Goal: Find specific page/section: Find specific page/section

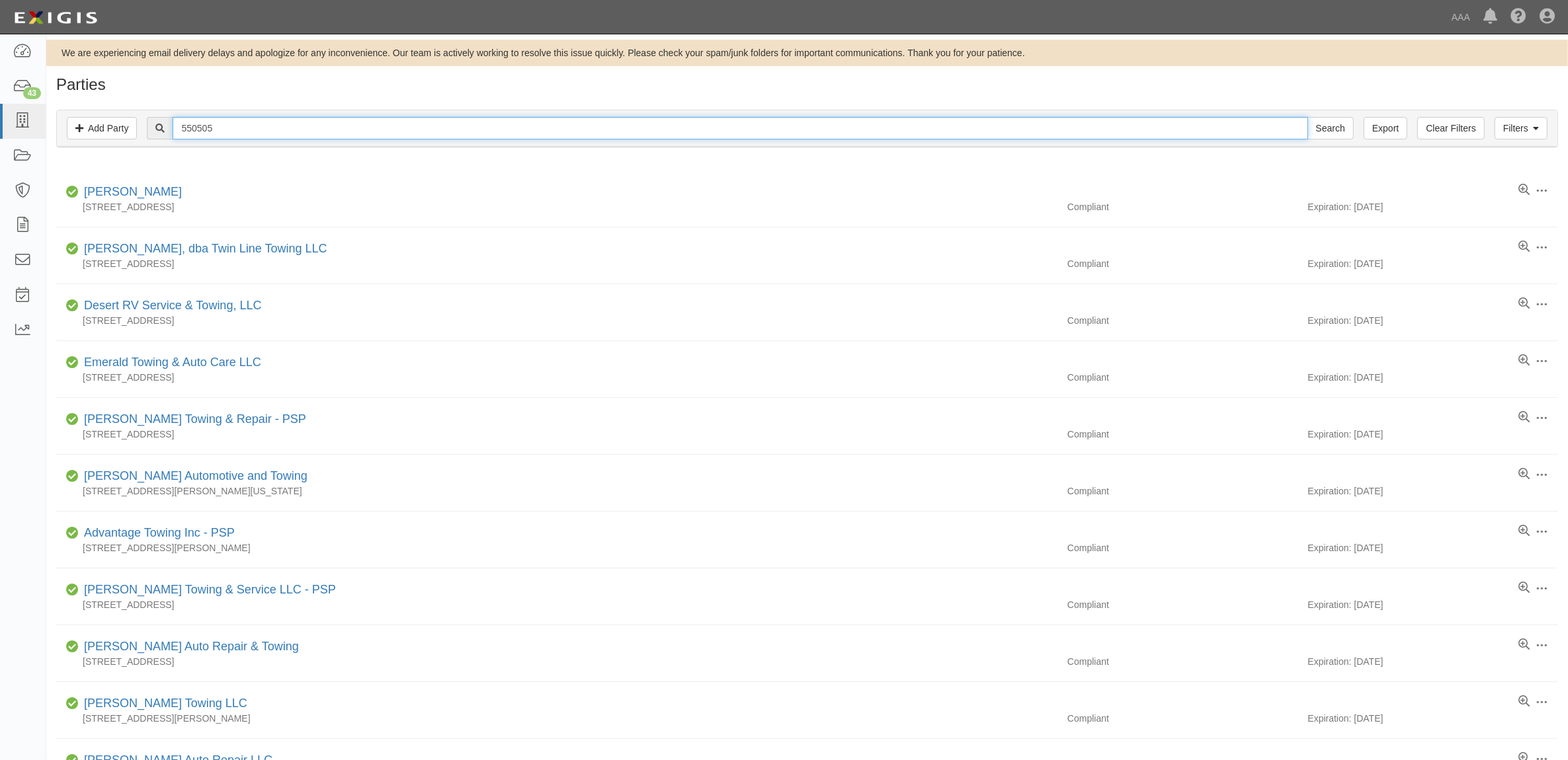
click at [332, 136] on input "550505" at bounding box center [740, 128] width 1135 height 22
type input "Henry's"
click at [1307, 117] on input "Search" at bounding box center [1330, 128] width 46 height 22
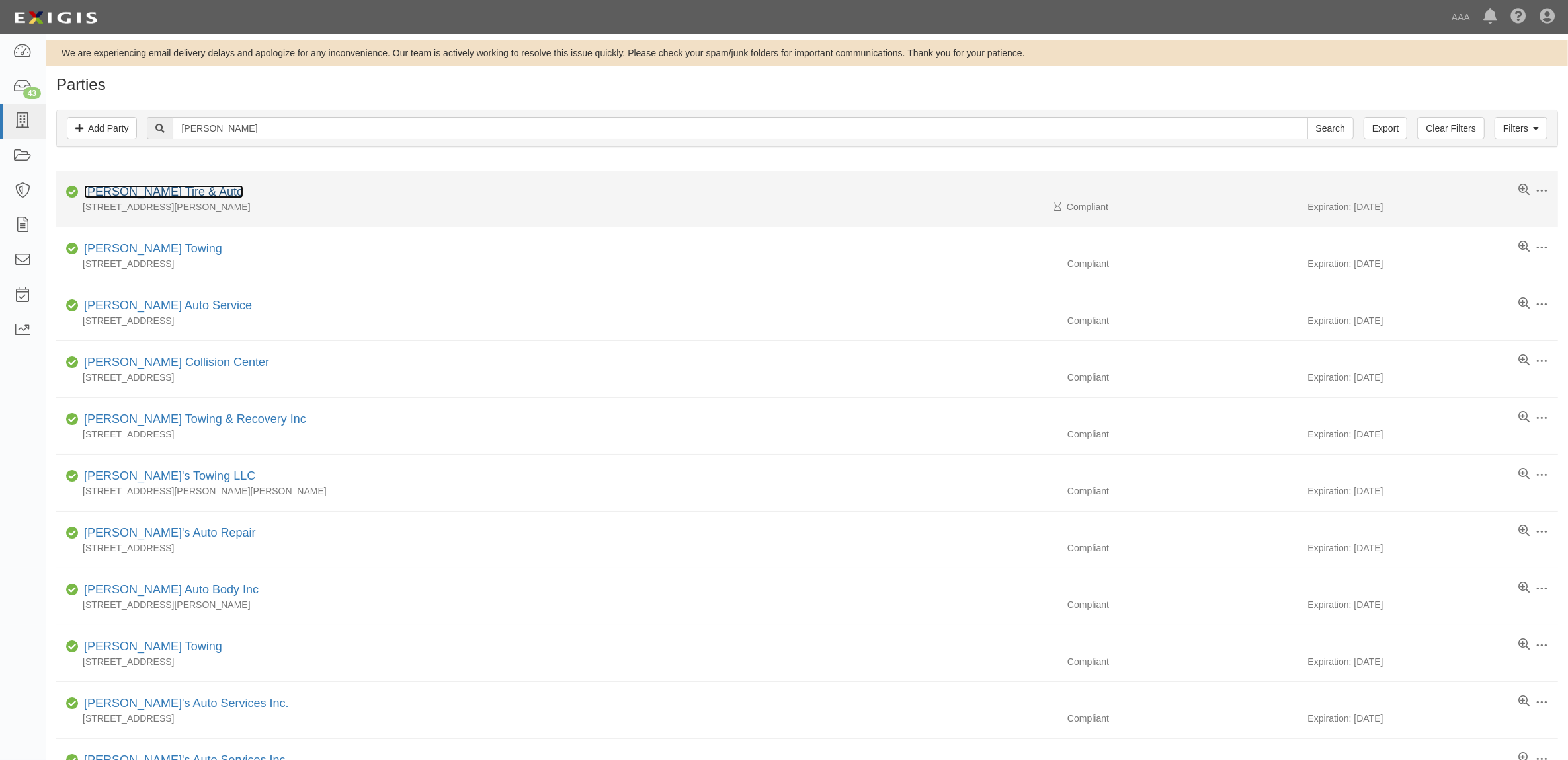
click at [160, 198] on link "Henry's Tire & Auto" at bounding box center [164, 191] width 159 height 13
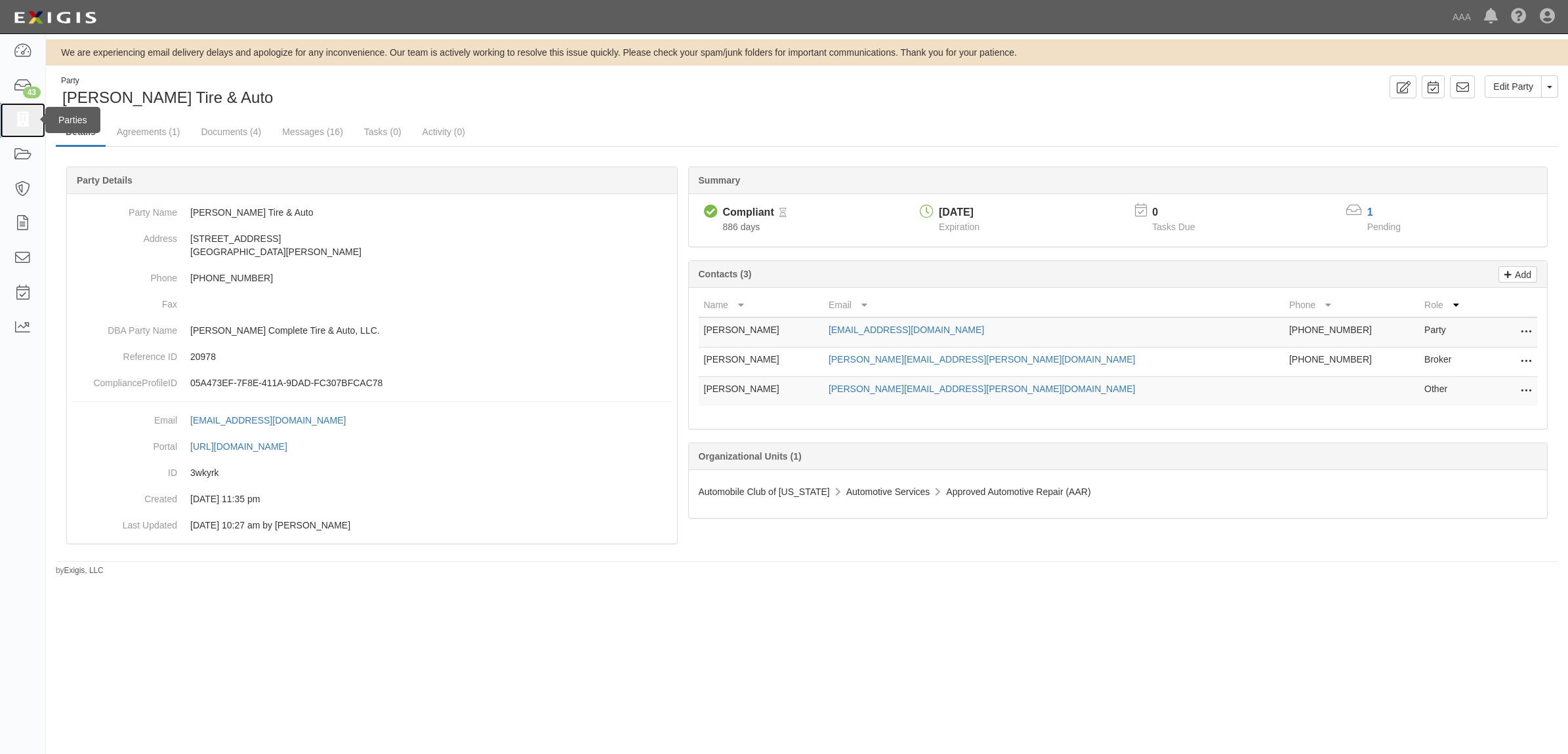
click at [8, 123] on link at bounding box center [22, 120] width 45 height 35
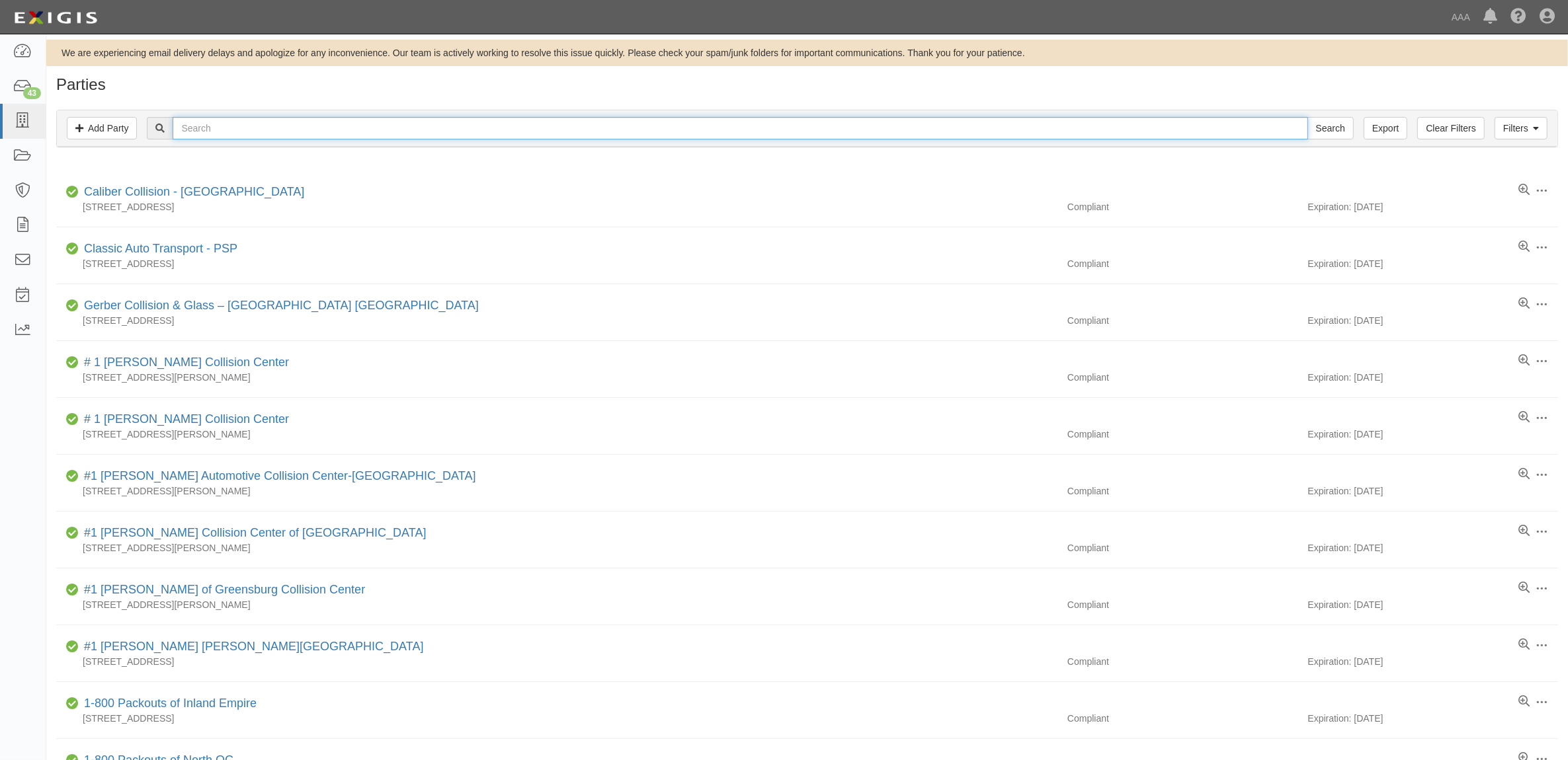
click at [400, 136] on input "text" at bounding box center [740, 128] width 1135 height 22
paste input "554118"
type input "554118"
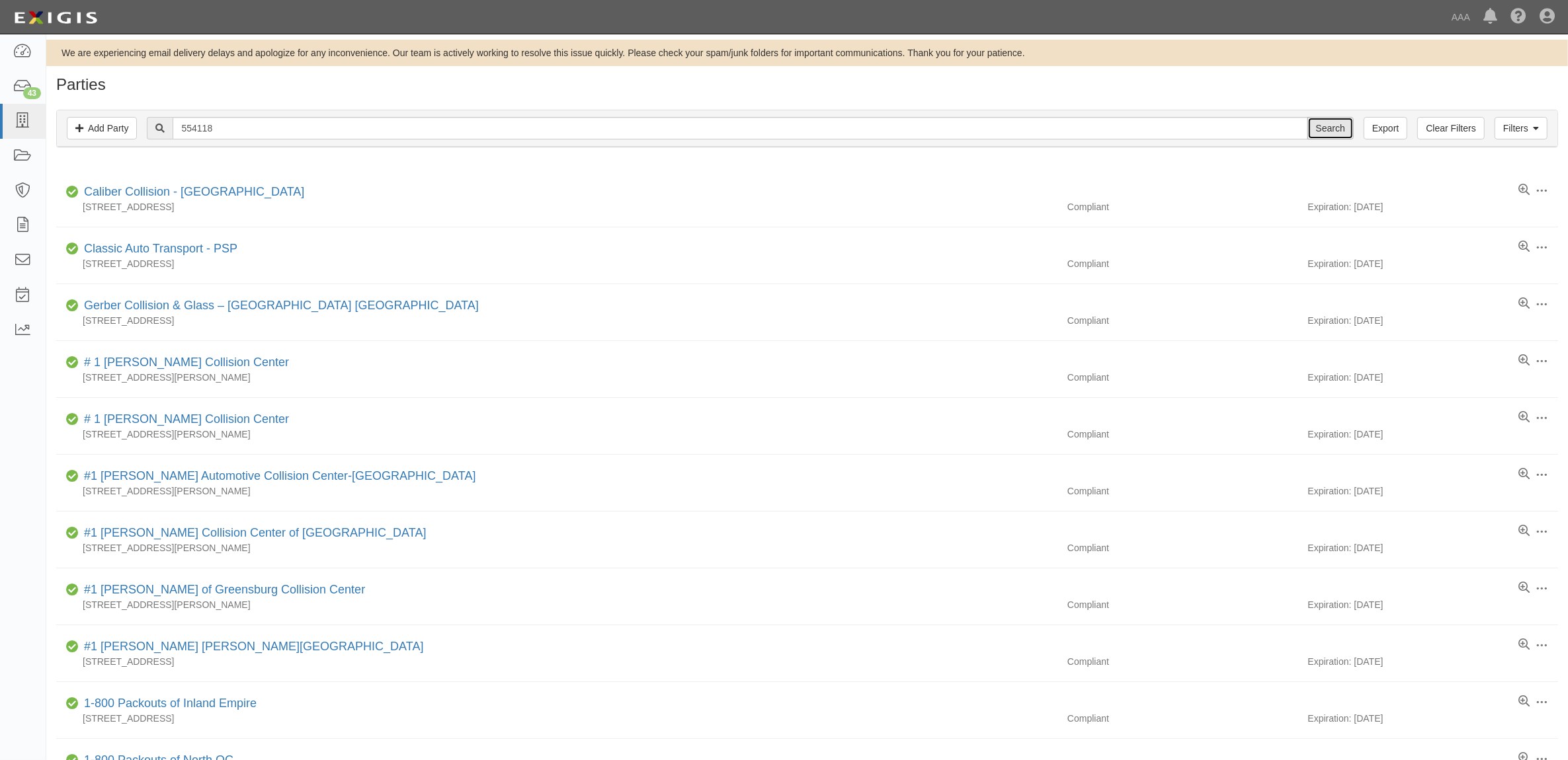
click at [1337, 124] on input "Search" at bounding box center [1330, 128] width 46 height 22
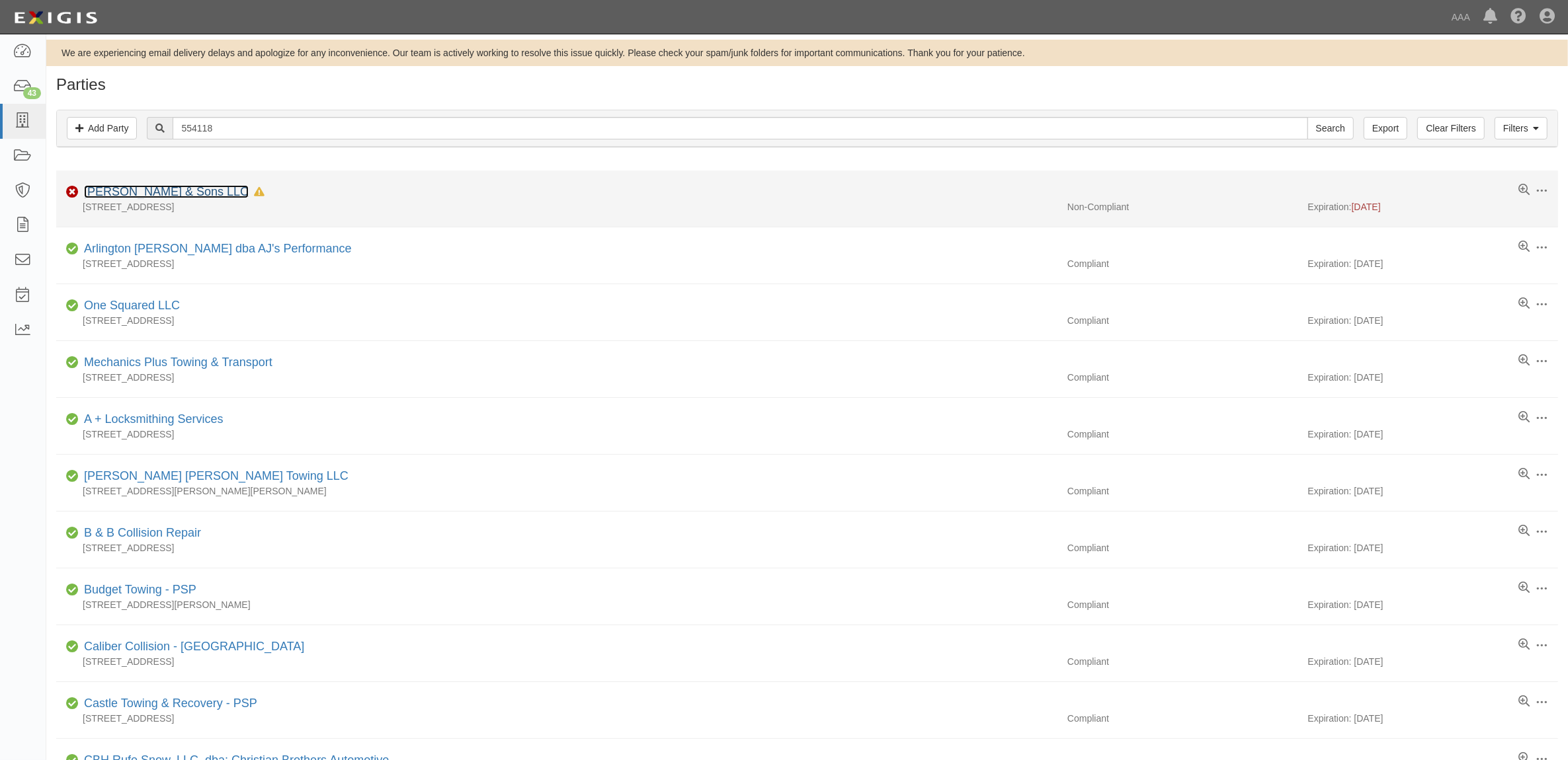
click at [138, 187] on link "Azar & Sons LLC" at bounding box center [166, 191] width 164 height 13
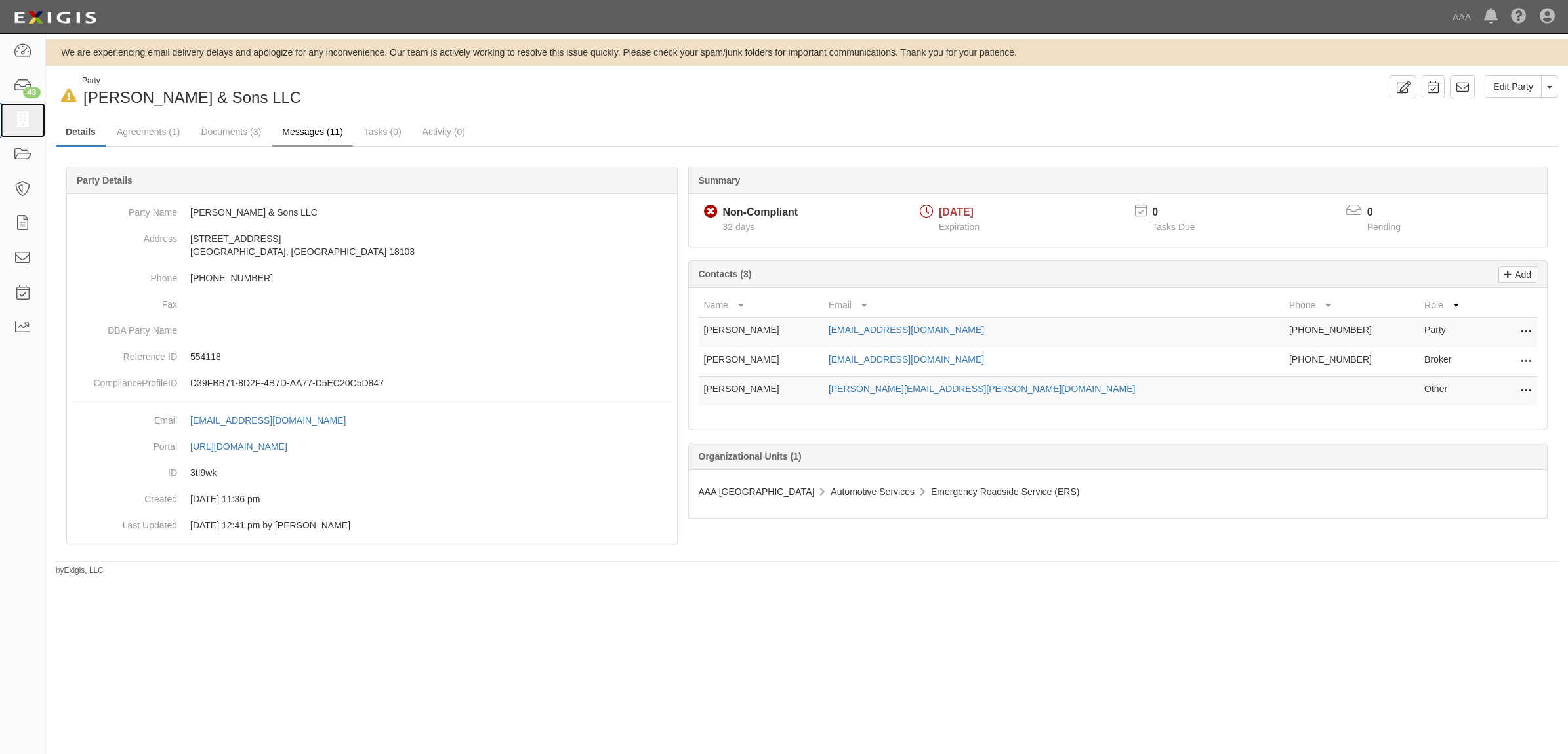
drag, startPoint x: 29, startPoint y: 115, endPoint x: 332, endPoint y: 122, distance: 303.1
click at [29, 115] on icon at bounding box center [22, 120] width 19 height 15
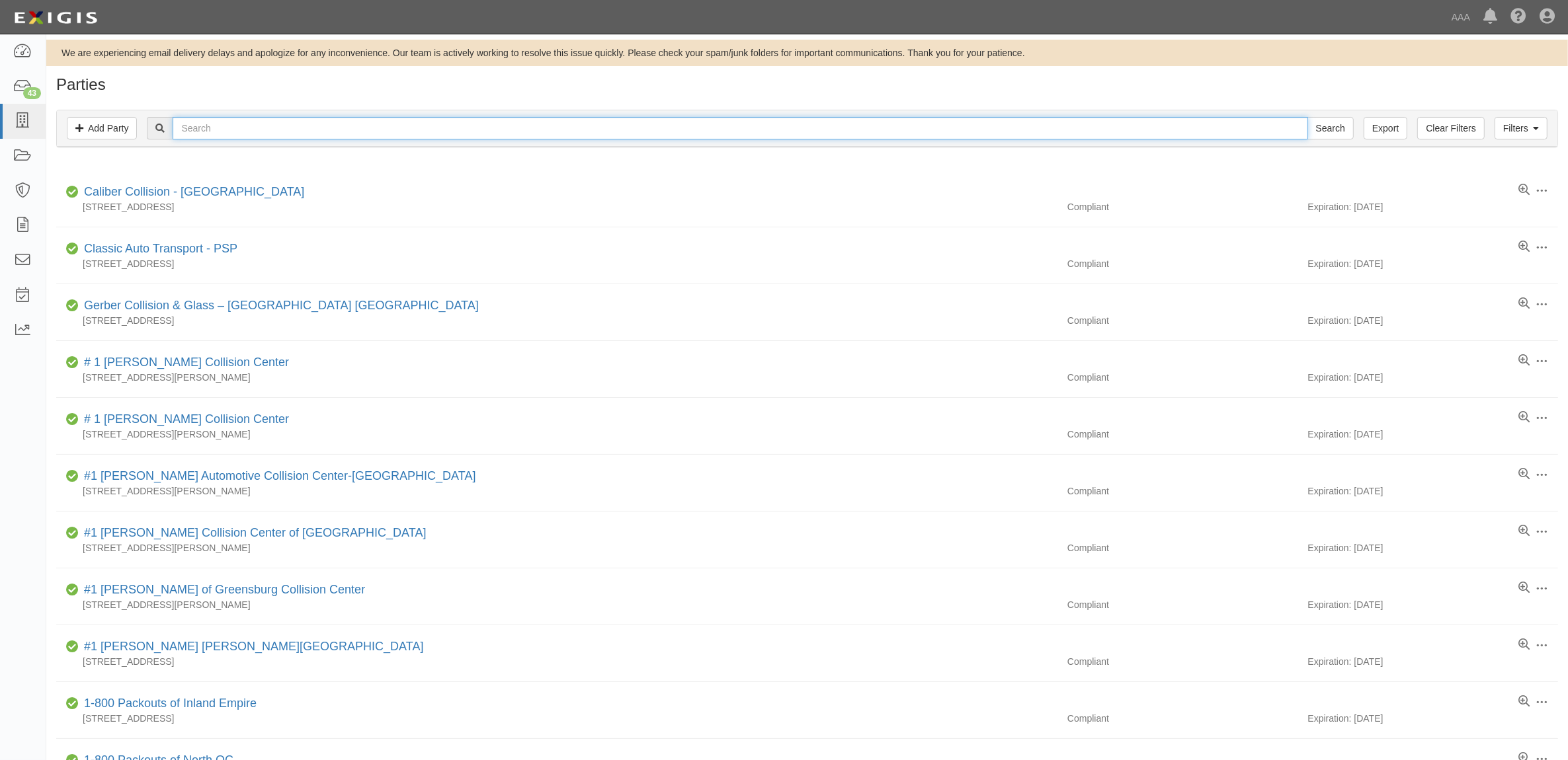
click at [229, 129] on input "text" at bounding box center [740, 128] width 1135 height 22
type input "25193"
click at [1307, 117] on input "Search" at bounding box center [1330, 128] width 46 height 22
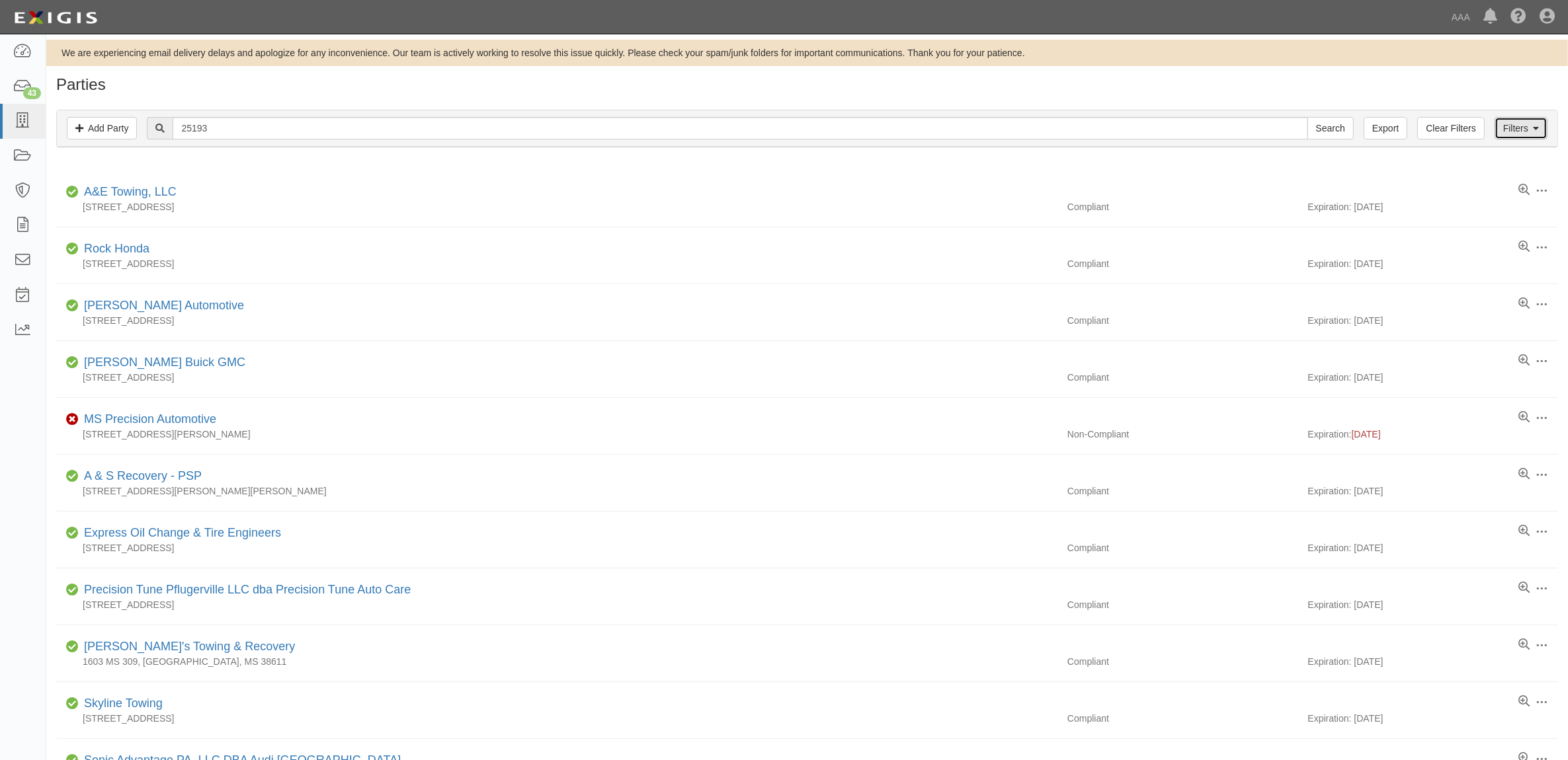
click at [1520, 127] on link "Filters" at bounding box center [1521, 128] width 53 height 22
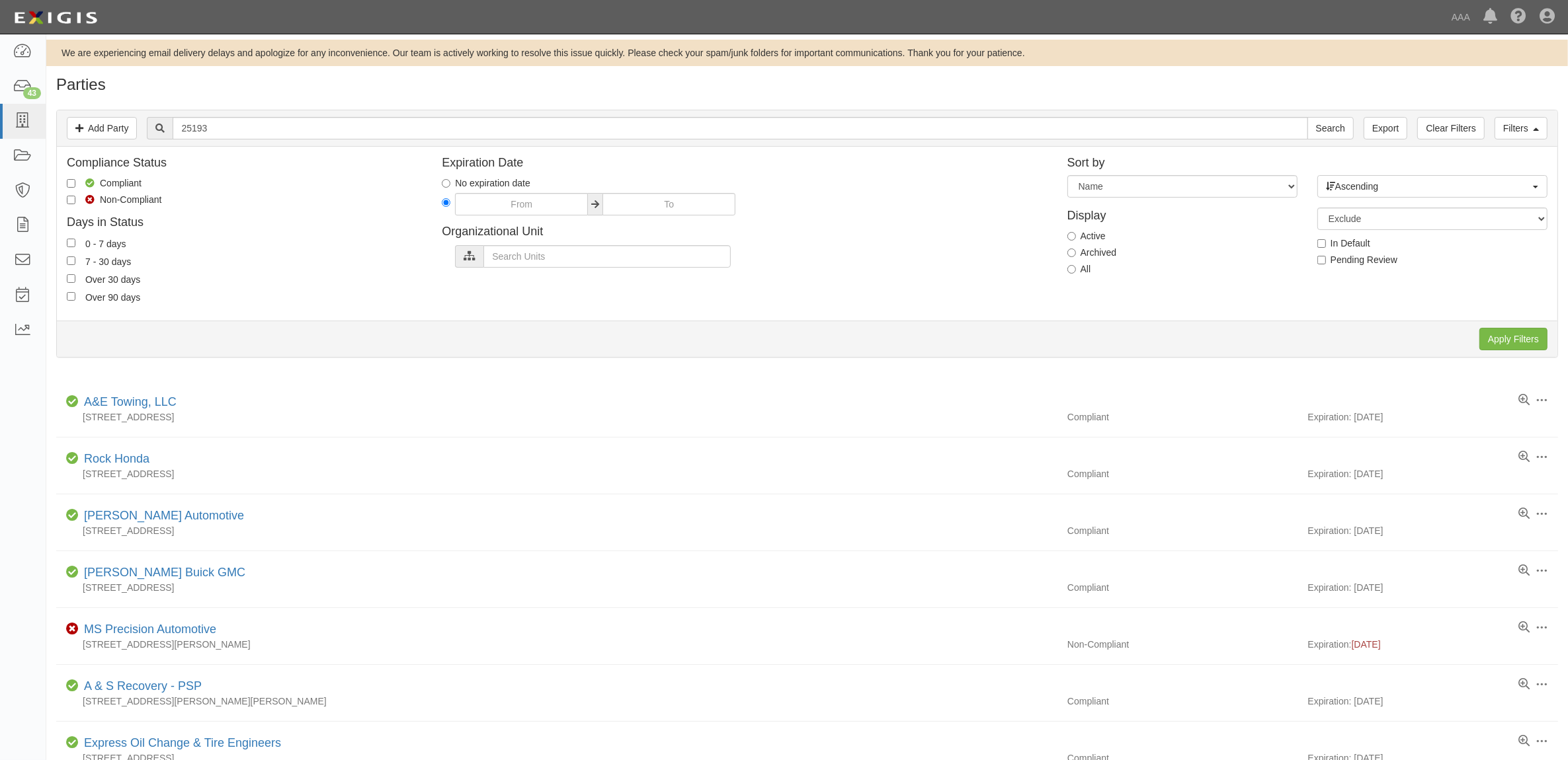
click at [1078, 274] on label "All" at bounding box center [1079, 269] width 24 height 13
click at [1076, 273] on input "All" at bounding box center [1072, 270] width 9 height 9
radio input "true"
click at [1495, 331] on input "Apply Filters" at bounding box center [1513, 338] width 68 height 22
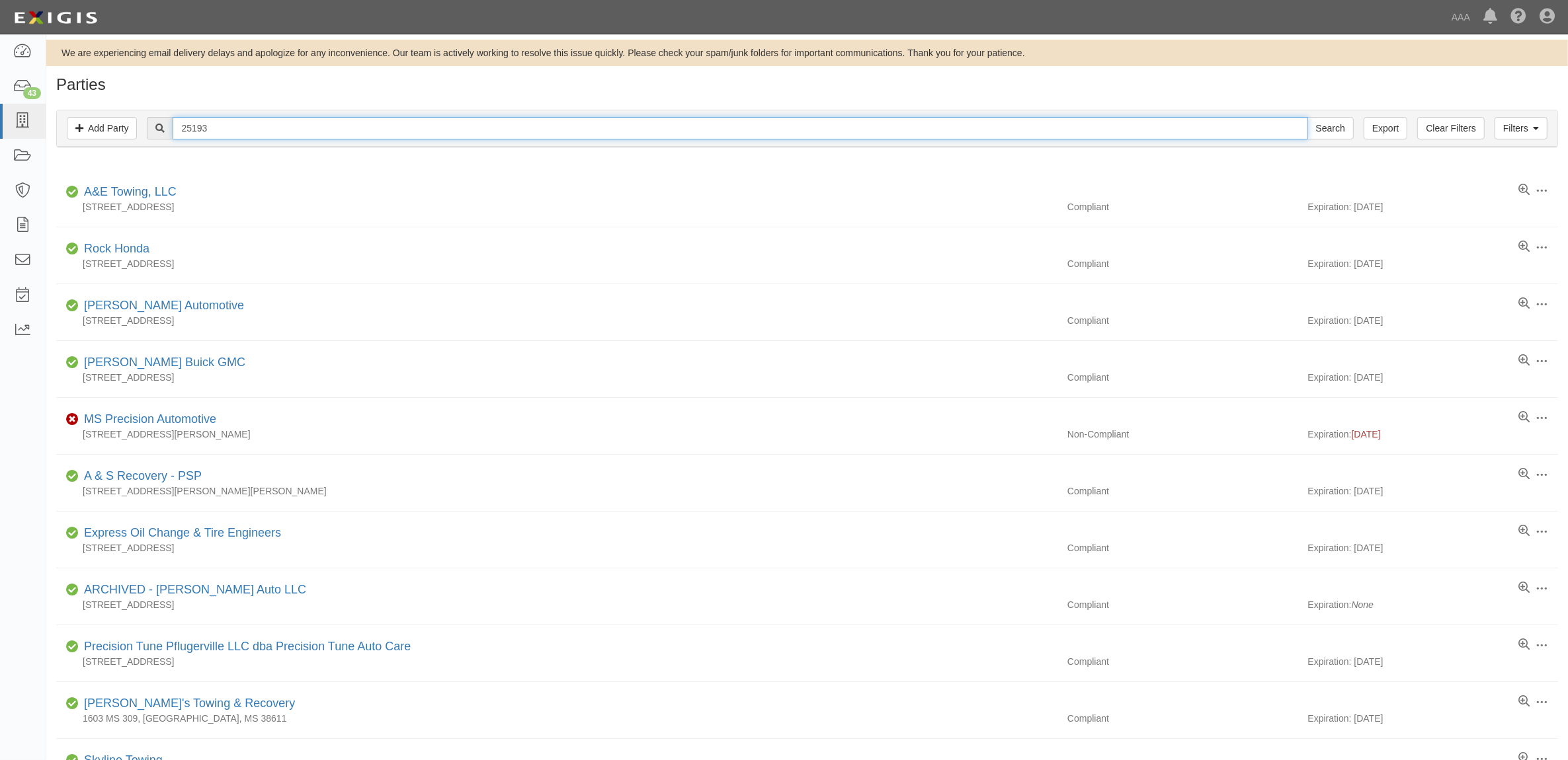
click at [218, 139] on input "25193" at bounding box center [740, 128] width 1135 height 22
paste input "144025"
type input "144025"
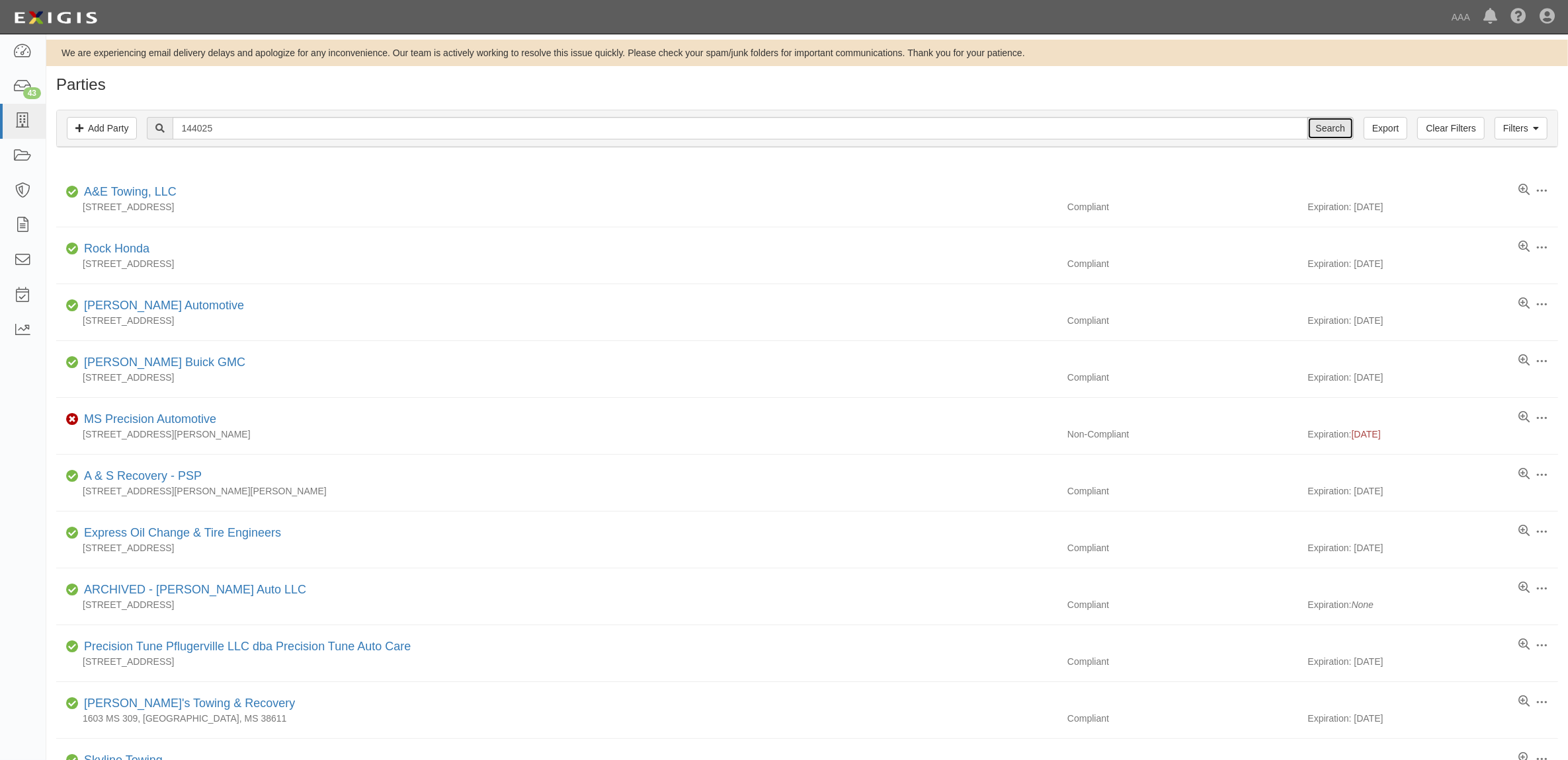
click at [1318, 126] on input "Search" at bounding box center [1330, 128] width 46 height 22
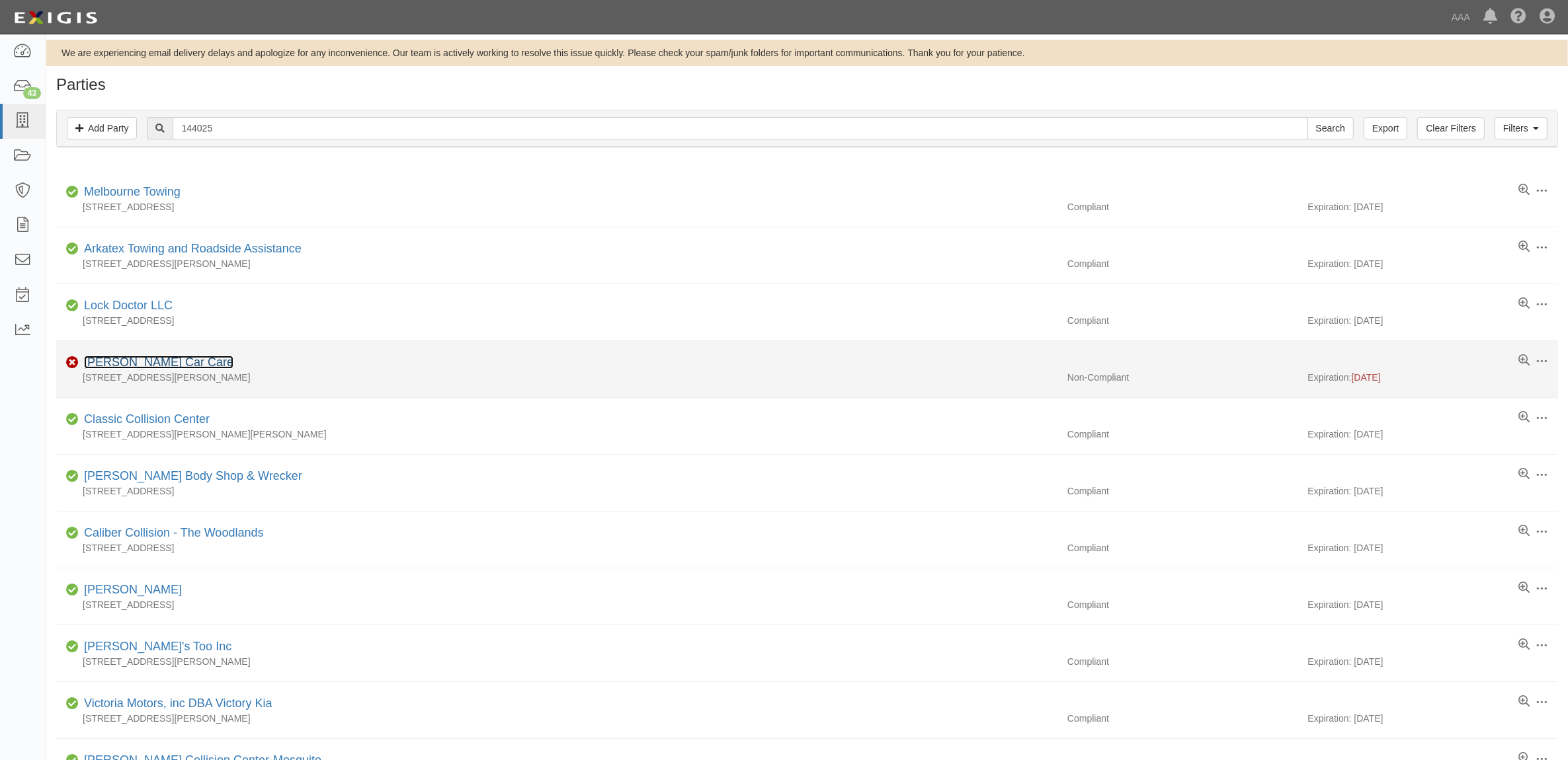
click at [152, 367] on link "[PERSON_NAME] Car Care" at bounding box center [158, 362] width 149 height 13
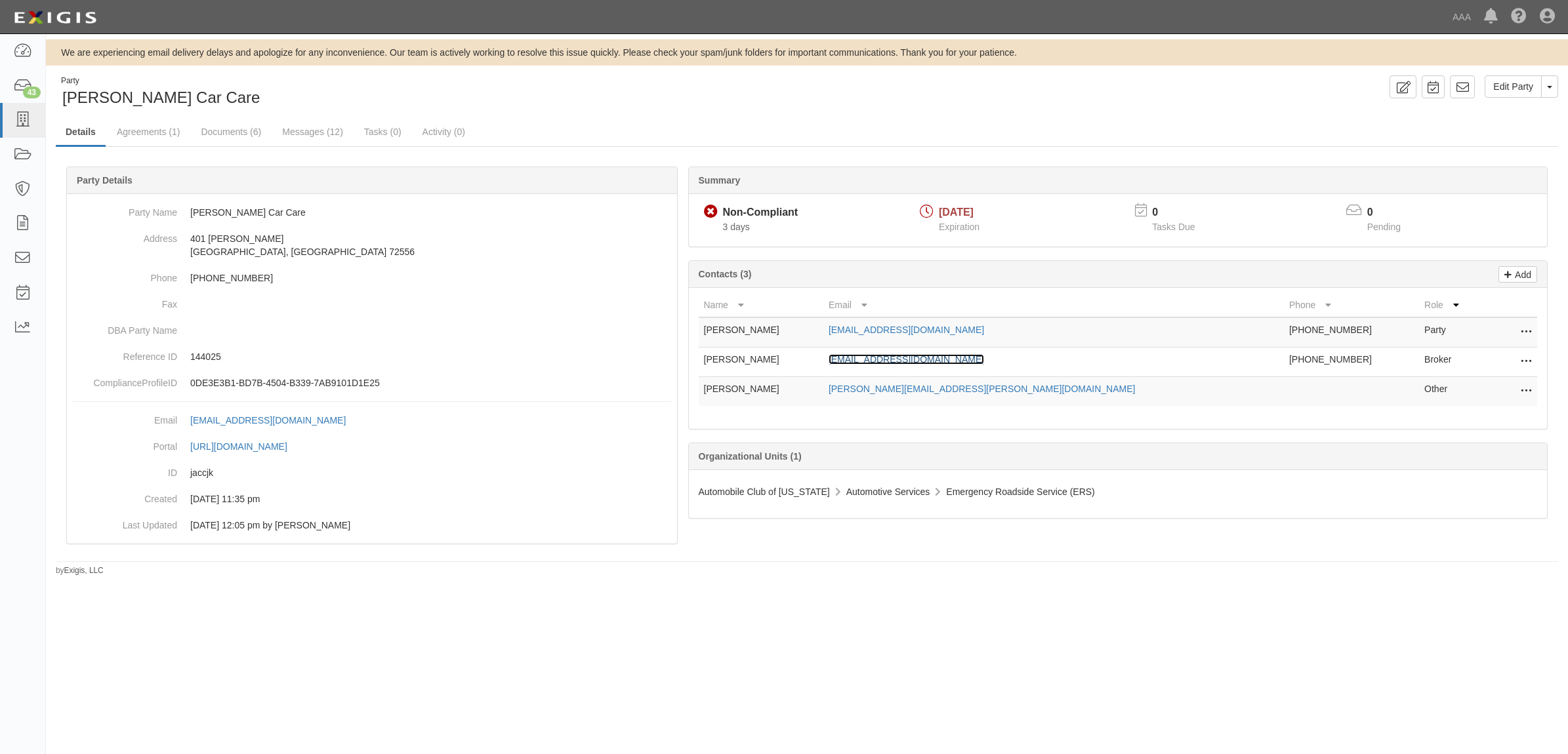
click at [926, 362] on link "nci.jem@gmail.com" at bounding box center [906, 360] width 155 height 11
drag, startPoint x: 244, startPoint y: 135, endPoint x: 256, endPoint y: 138, distance: 12.4
click at [244, 135] on link "Documents (6)" at bounding box center [230, 133] width 80 height 28
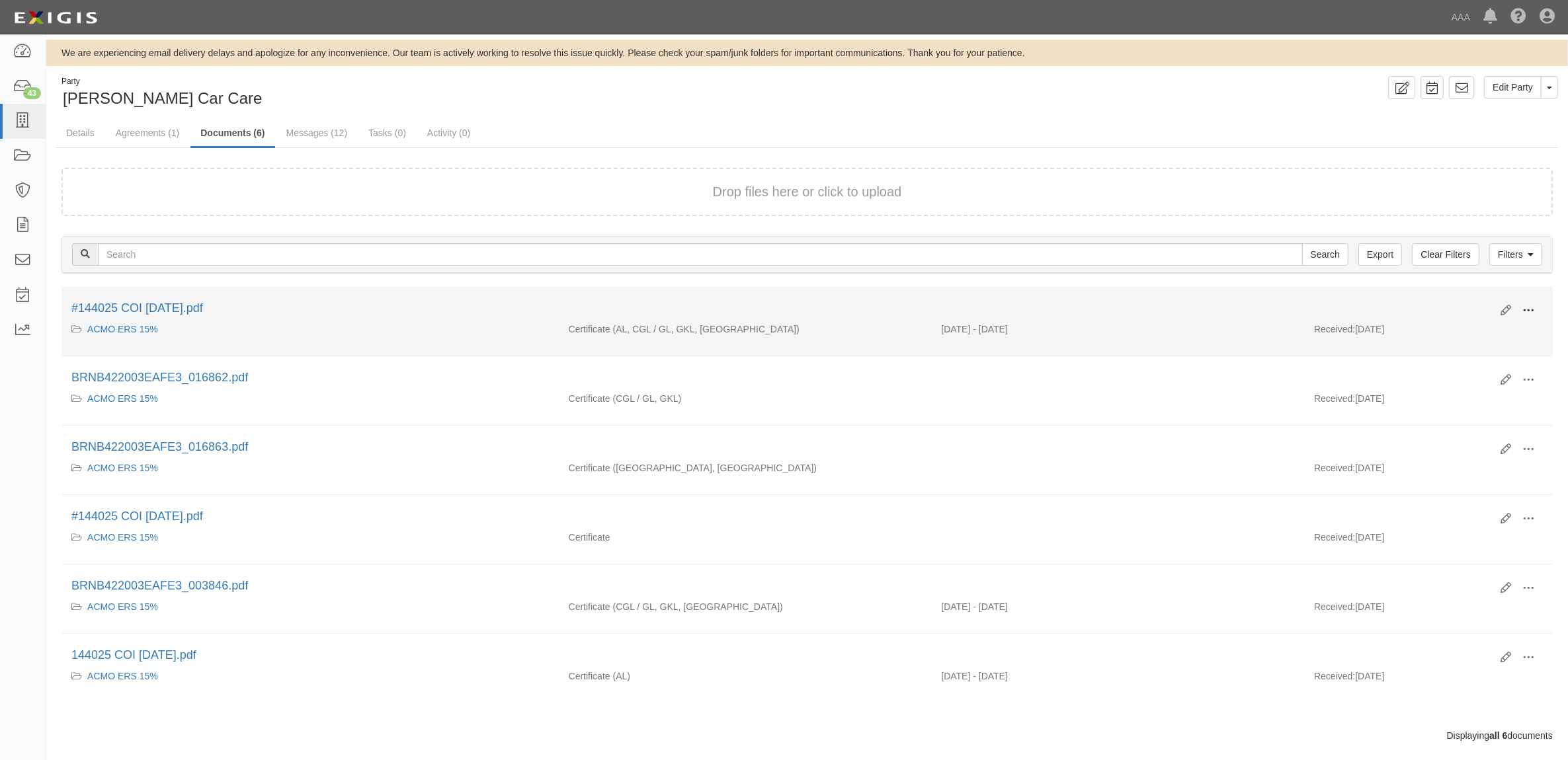
click at [1526, 306] on span at bounding box center [1528, 310] width 12 height 12
click at [1496, 324] on link "View" at bounding box center [1463, 330] width 105 height 24
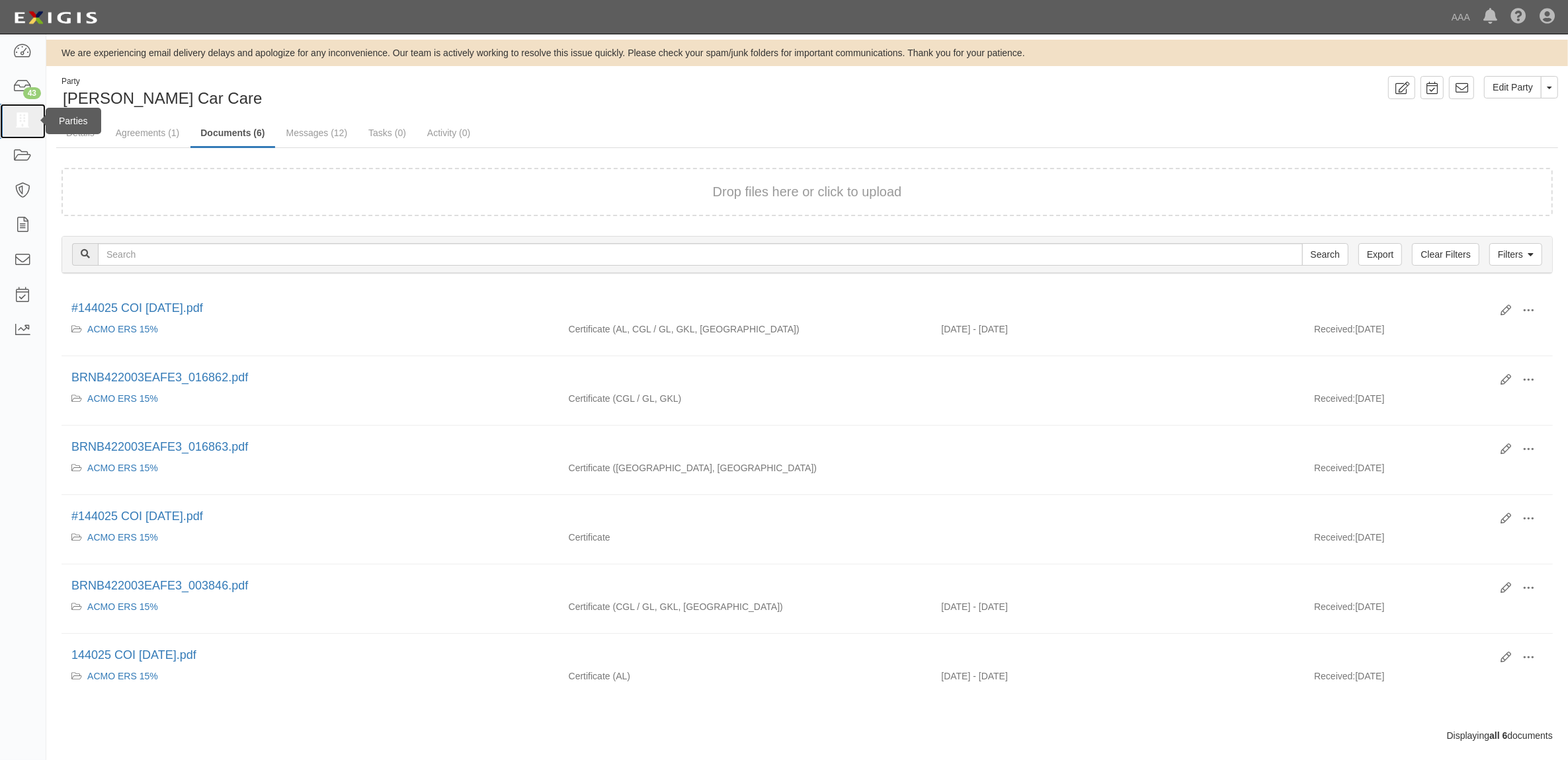
click at [25, 121] on icon at bounding box center [22, 121] width 19 height 15
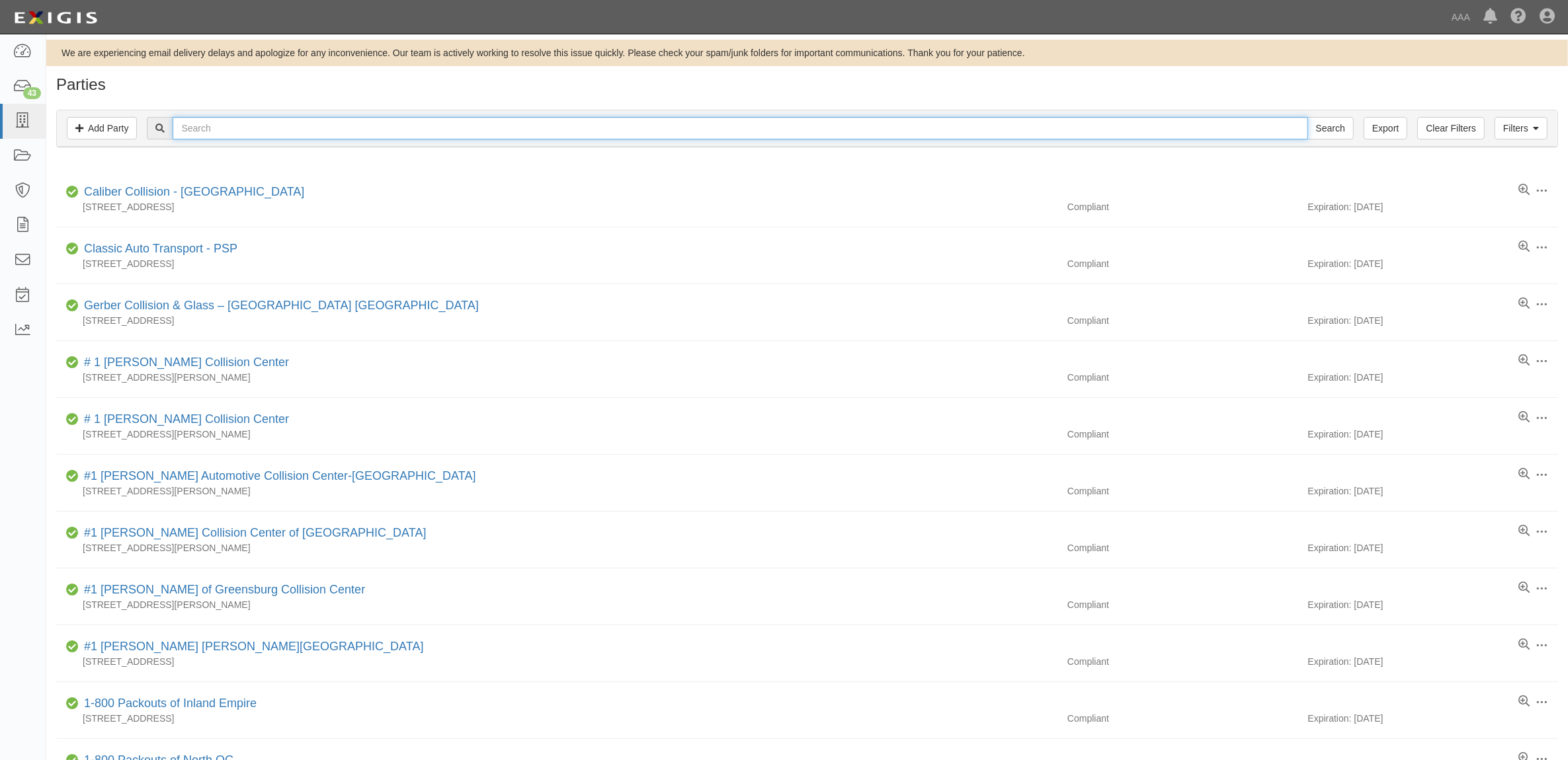
click at [303, 129] on input "text" at bounding box center [740, 128] width 1135 height 22
click at [351, 123] on input "text" at bounding box center [740, 128] width 1135 height 22
type input "554118"
click at [1307, 117] on input "Search" at bounding box center [1330, 128] width 46 height 22
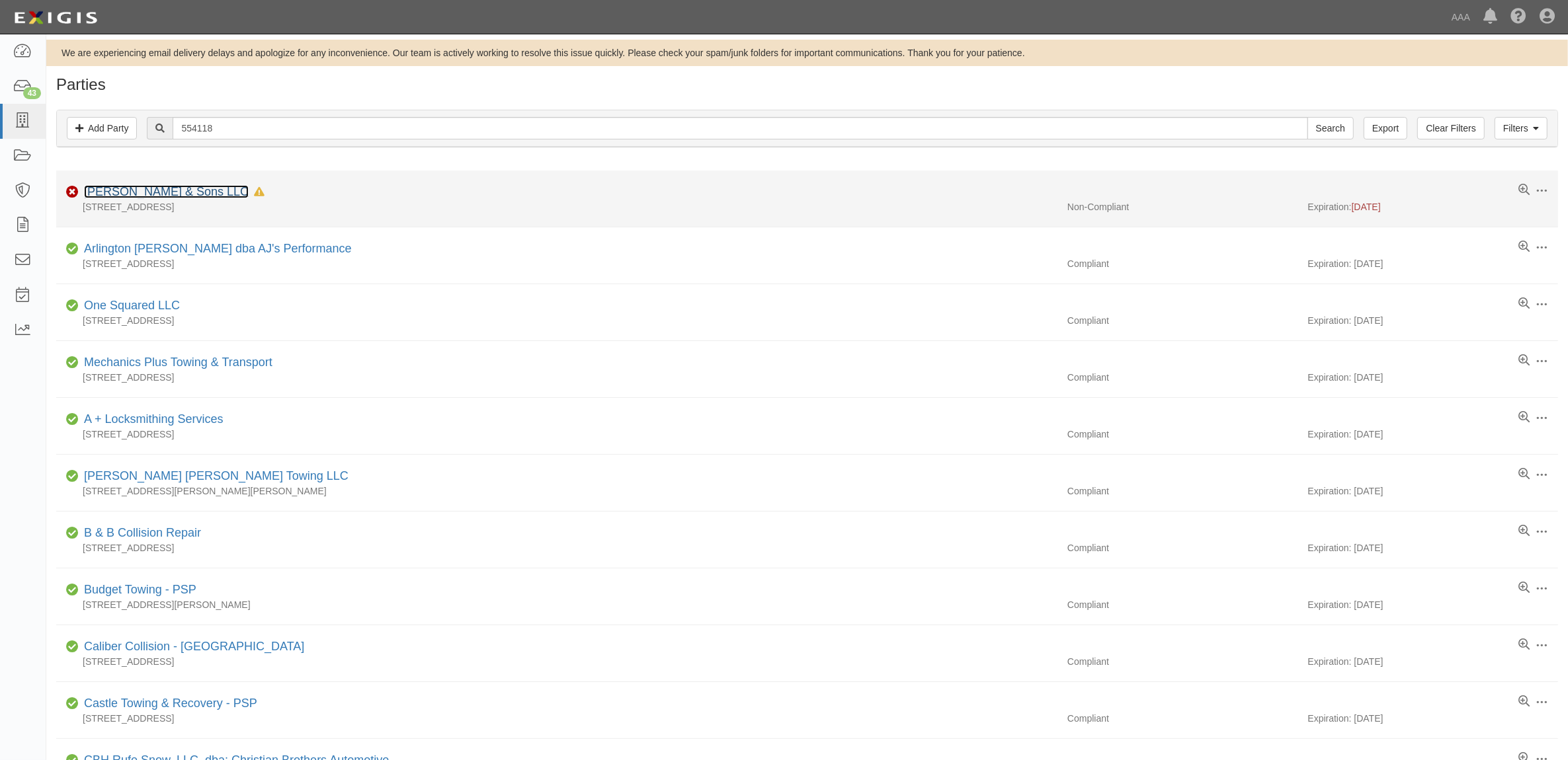
click at [153, 196] on link "[PERSON_NAME] & Sons LLC" at bounding box center [166, 191] width 164 height 13
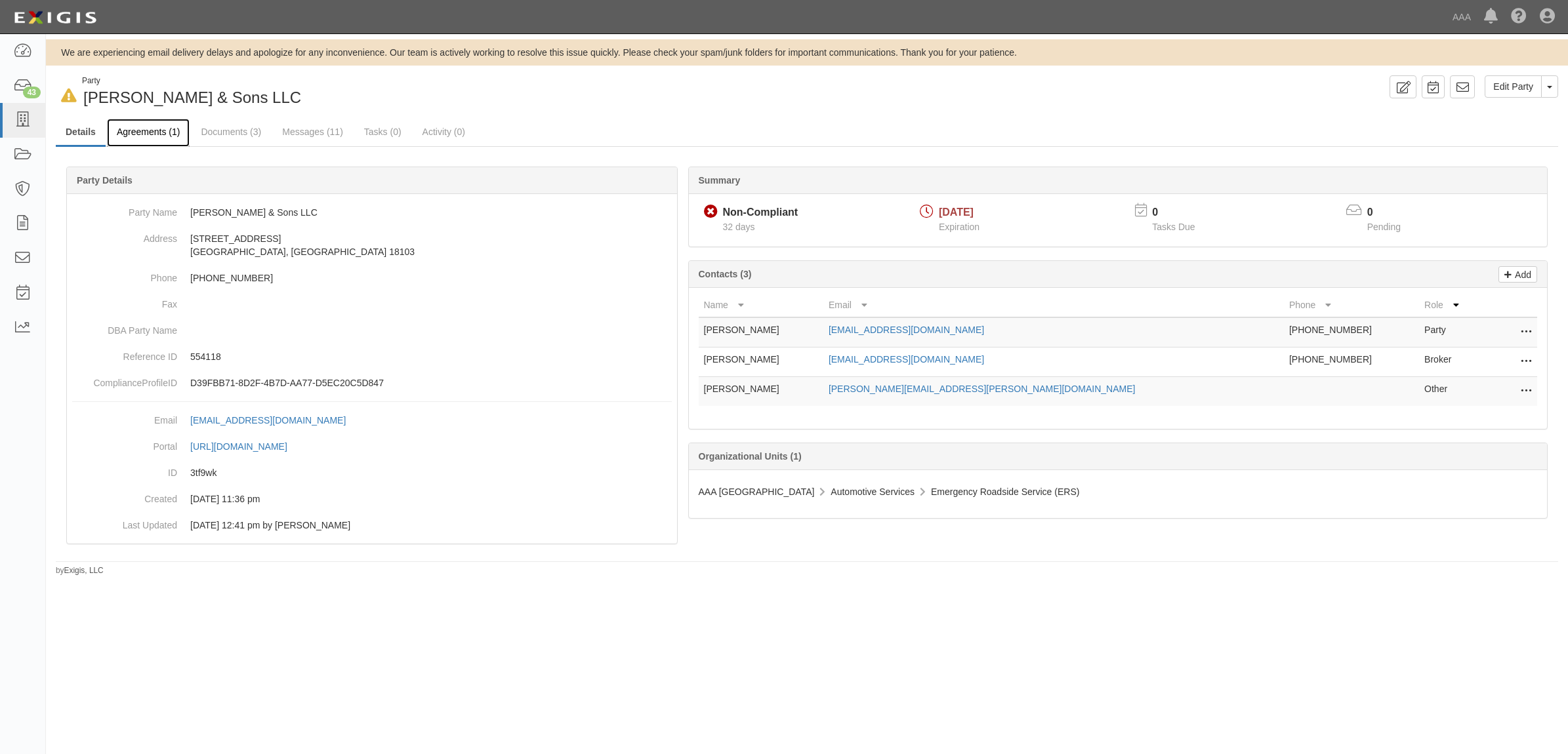
click at [144, 128] on link "Agreements (1)" at bounding box center [148, 133] width 82 height 28
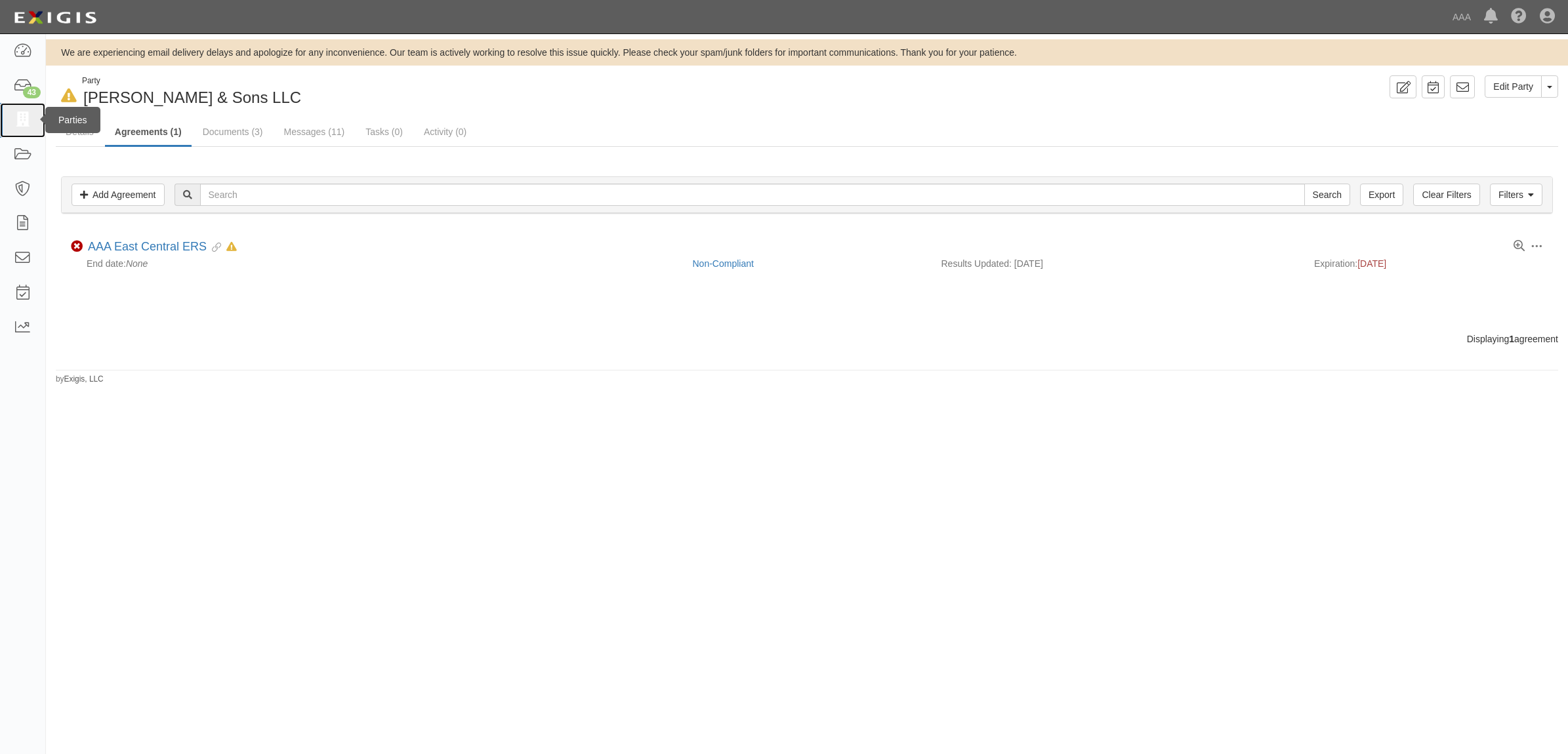
drag, startPoint x: 33, startPoint y: 112, endPoint x: 56, endPoint y: 125, distance: 26.4
click at [33, 112] on link at bounding box center [22, 120] width 45 height 35
click at [220, 140] on link "Documents (3)" at bounding box center [233, 133] width 80 height 28
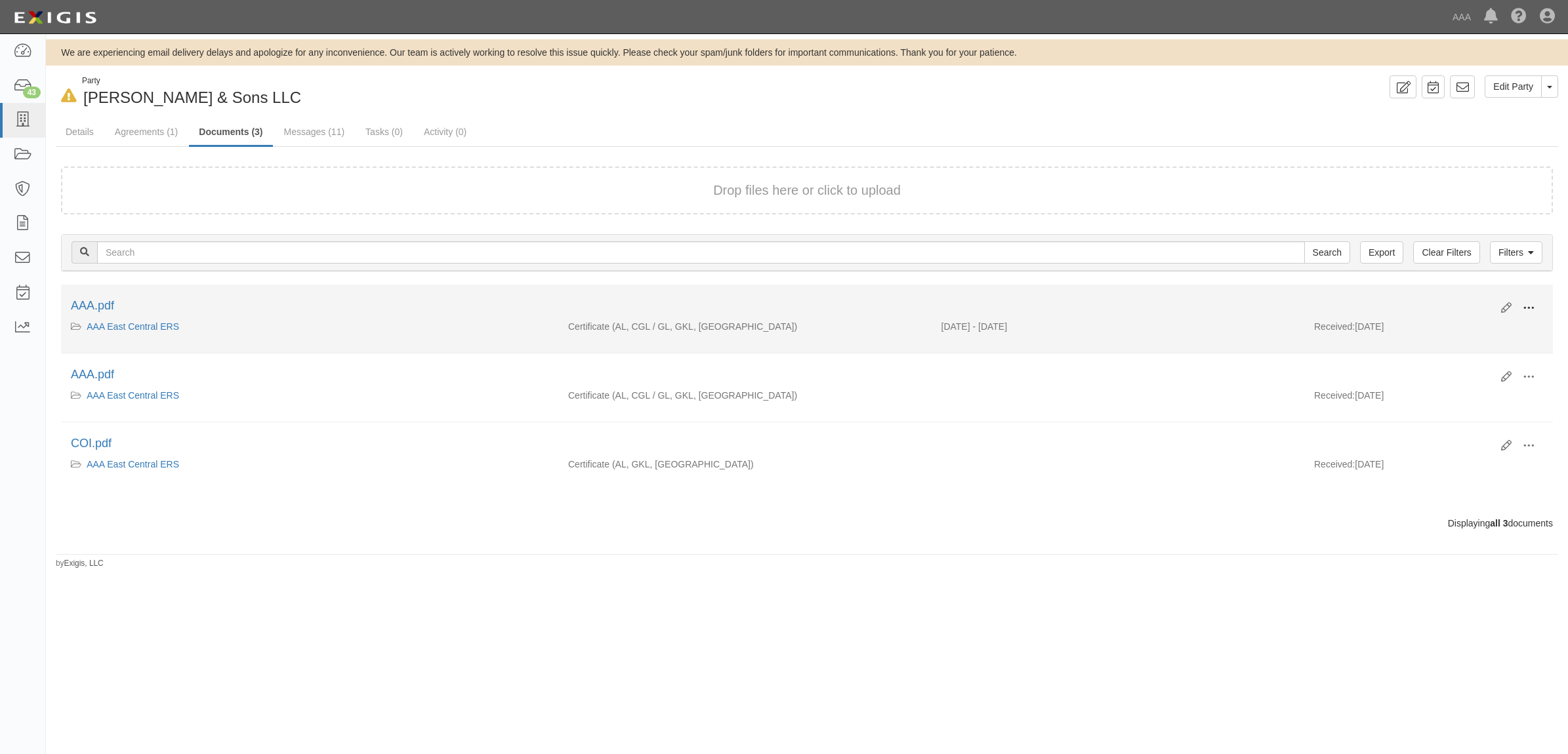
click at [1521, 309] on button at bounding box center [1528, 308] width 29 height 22
click at [1464, 330] on link "View" at bounding box center [1464, 327] width 104 height 24
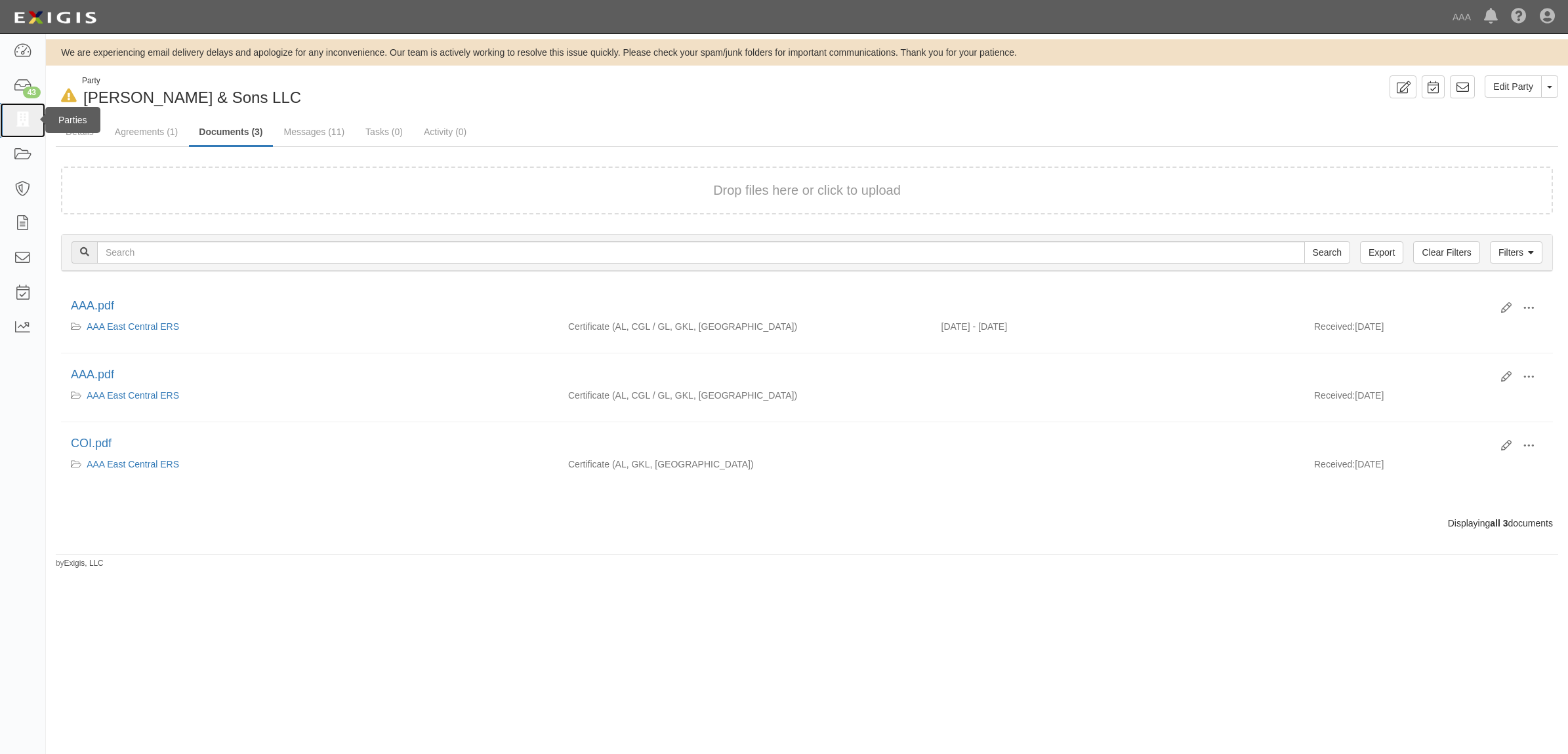
click at [30, 115] on icon at bounding box center [22, 120] width 19 height 15
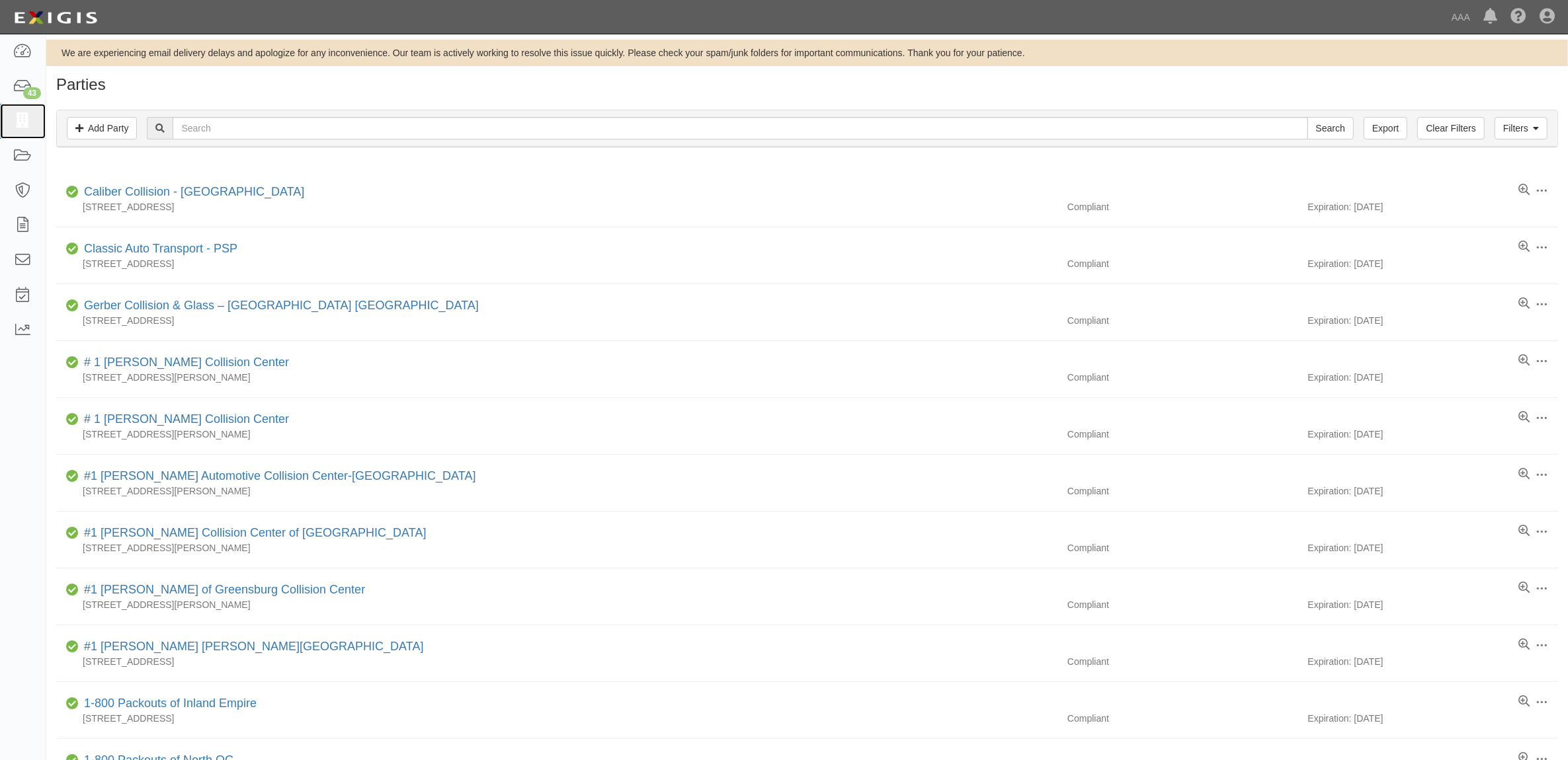
drag, startPoint x: 27, startPoint y: 117, endPoint x: 491, endPoint y: 153, distance: 465.4
click at [27, 117] on icon at bounding box center [22, 121] width 19 height 15
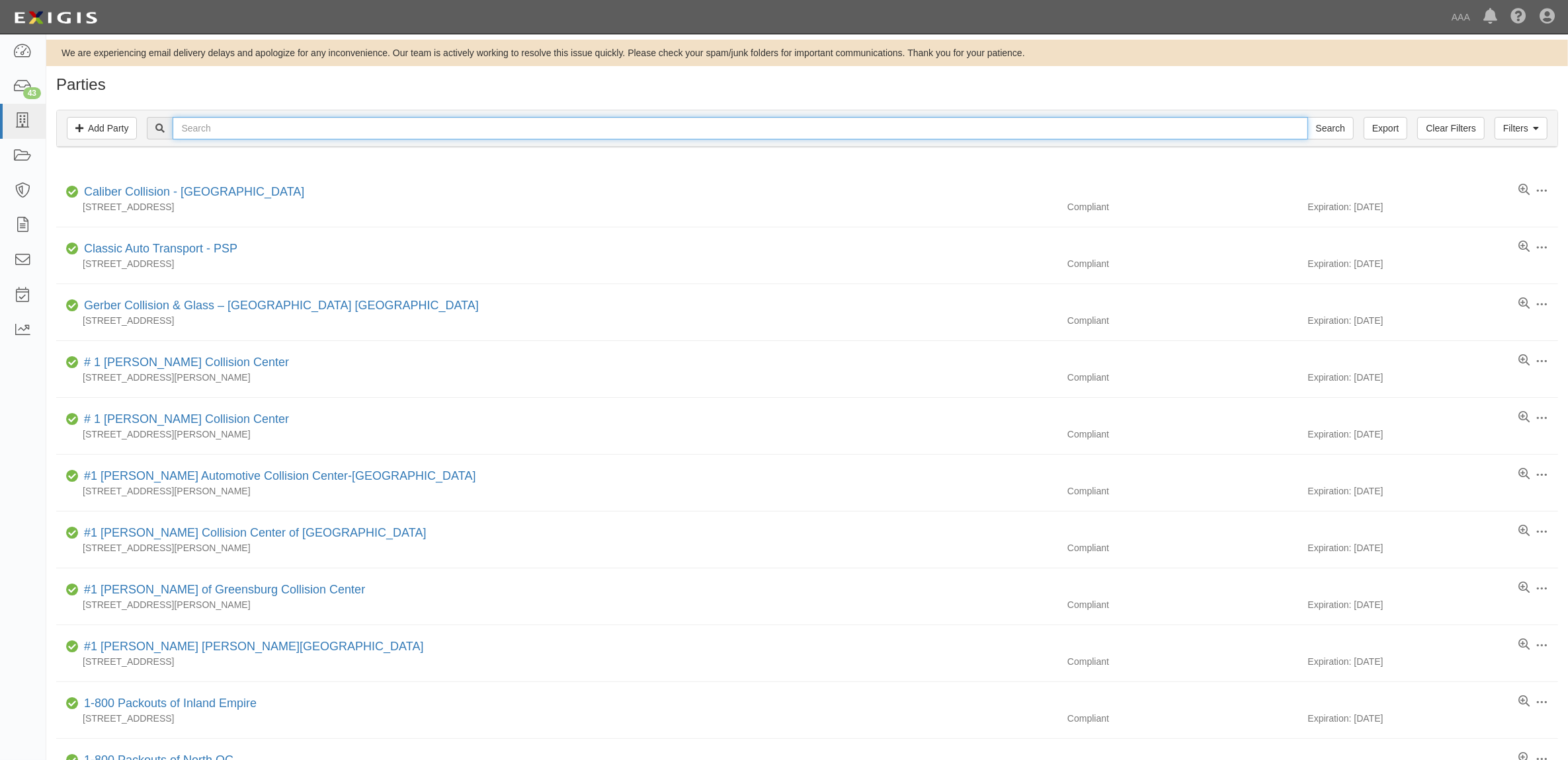
click at [775, 130] on input "text" at bounding box center [740, 128] width 1135 height 22
click at [640, 133] on input "text" at bounding box center [740, 128] width 1135 height 22
type input "3"
type input "353856"
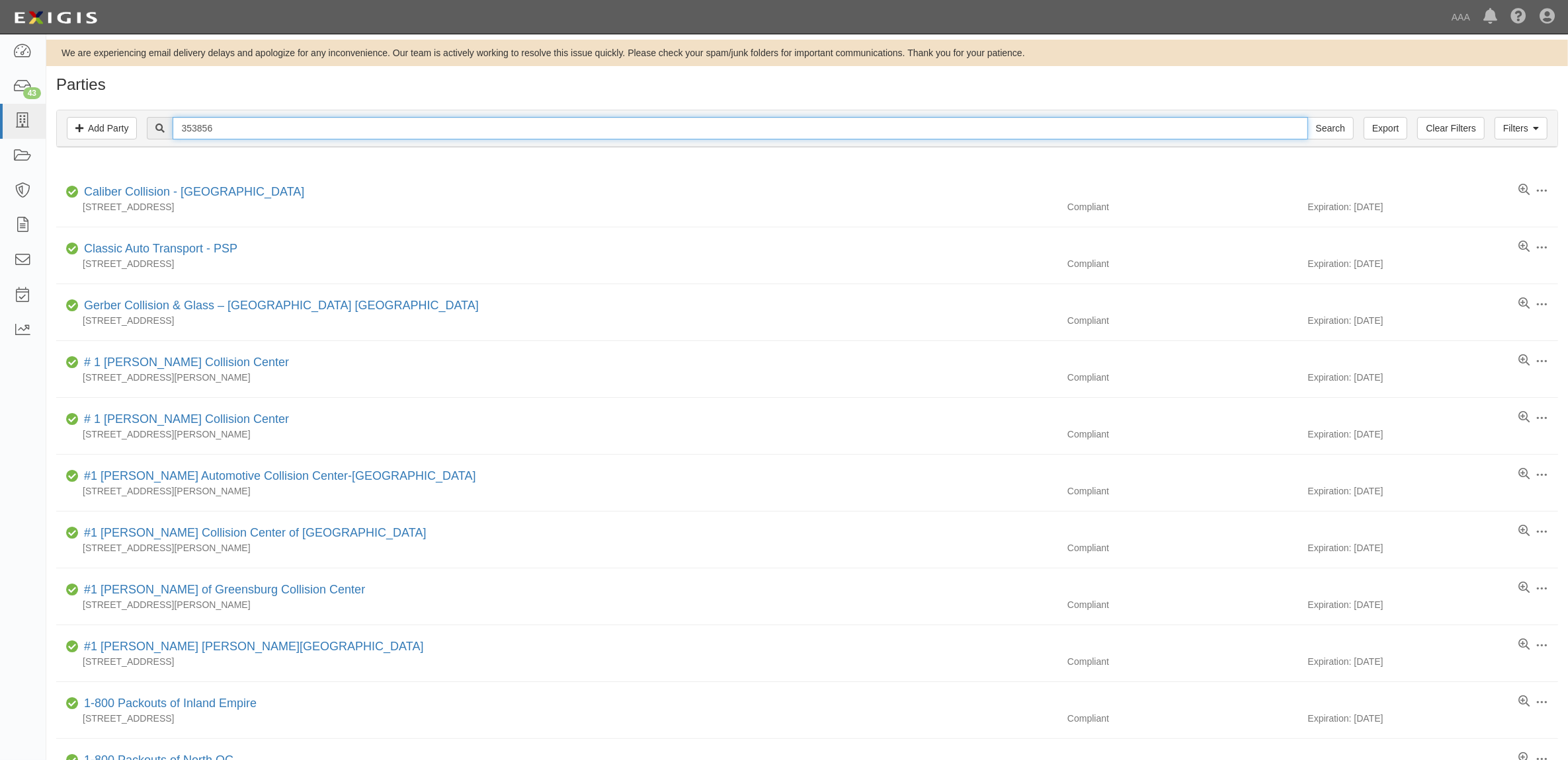
click at [1307, 117] on input "Search" at bounding box center [1330, 128] width 46 height 22
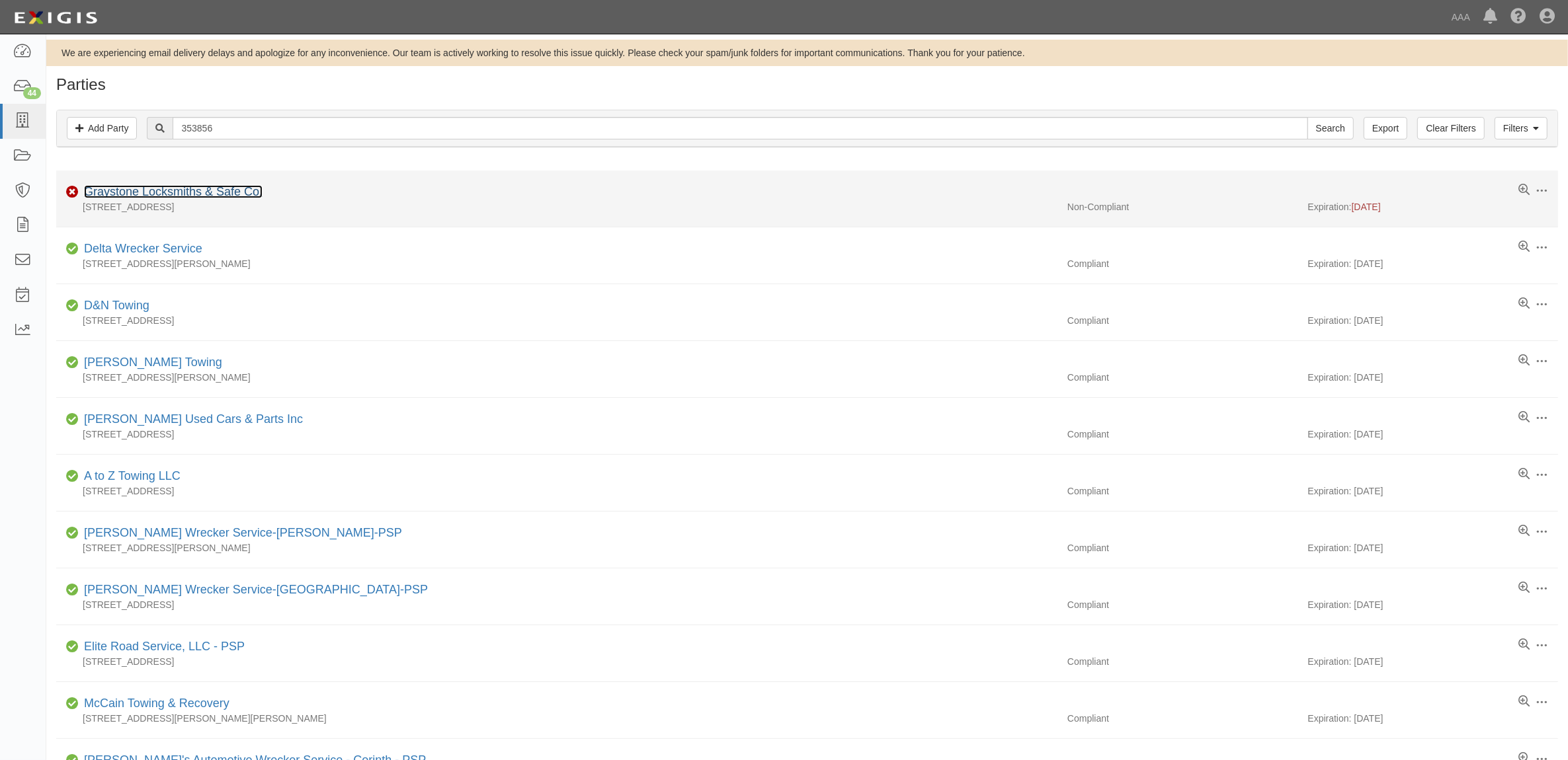
click at [169, 196] on link "Graystone Locksmiths & Safe Co." at bounding box center [173, 191] width 179 height 13
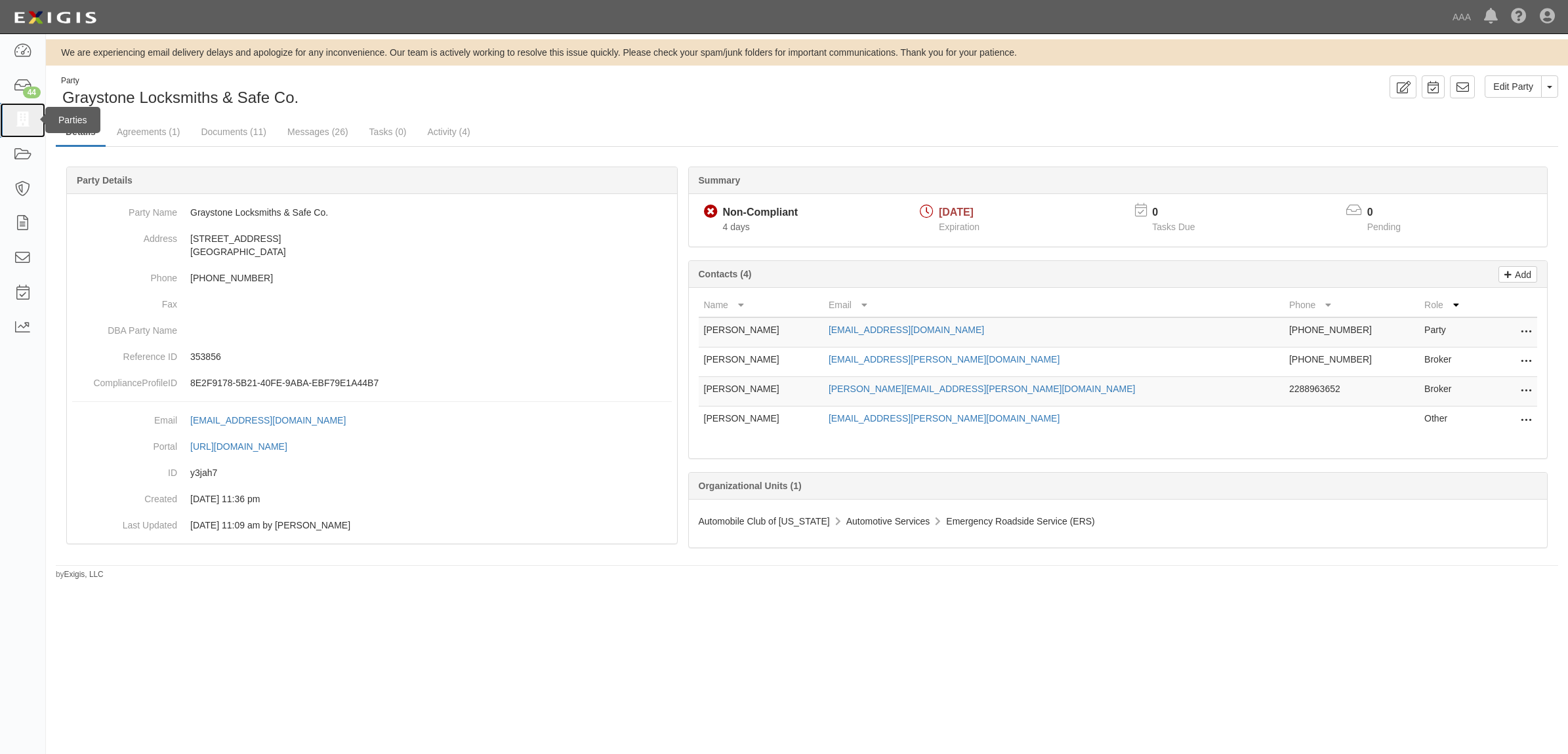
click at [24, 119] on icon at bounding box center [22, 120] width 19 height 15
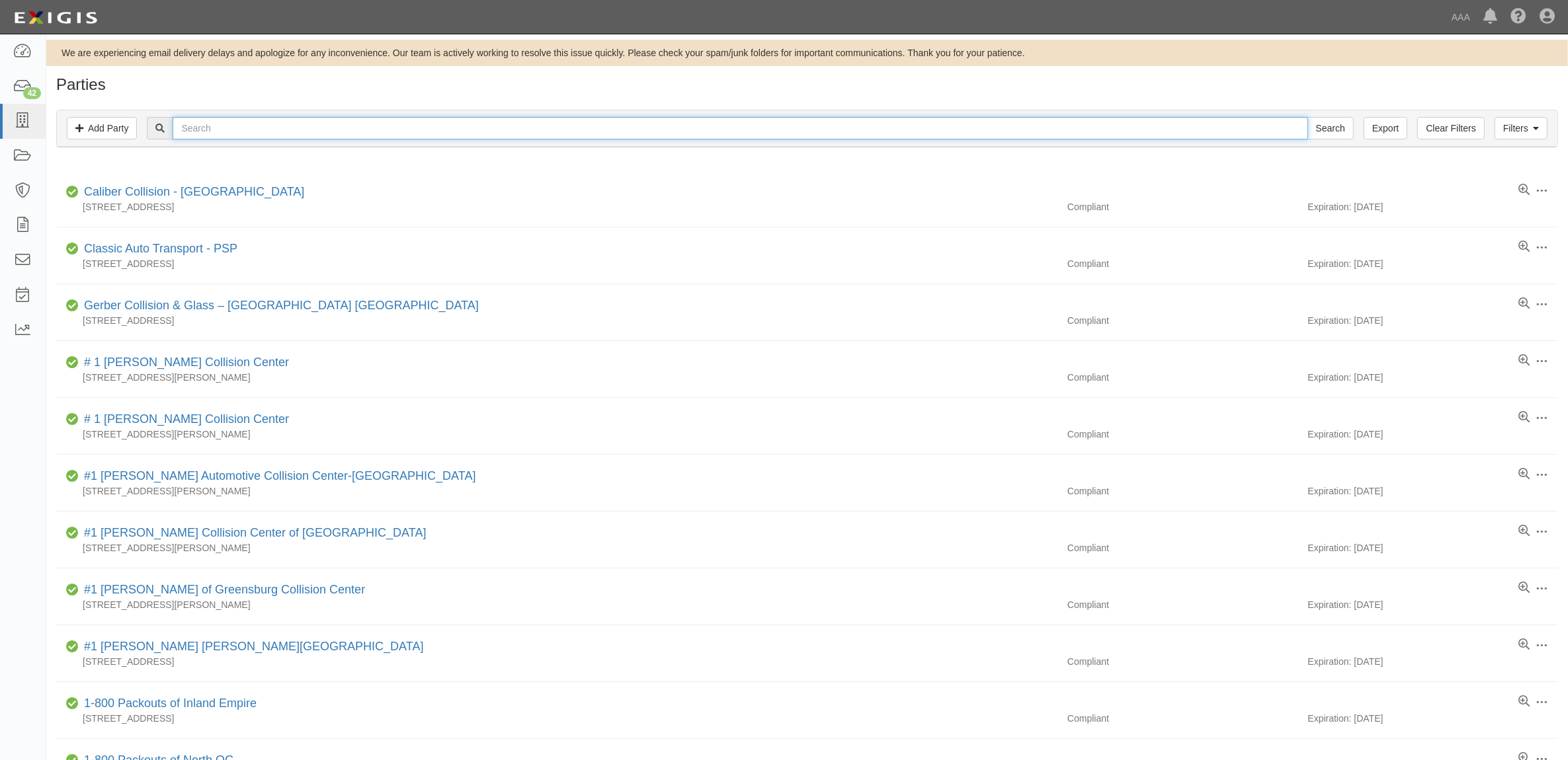
click at [613, 136] on input "text" at bounding box center [740, 128] width 1135 height 22
paste input "CC107273"
type input "CC107273"
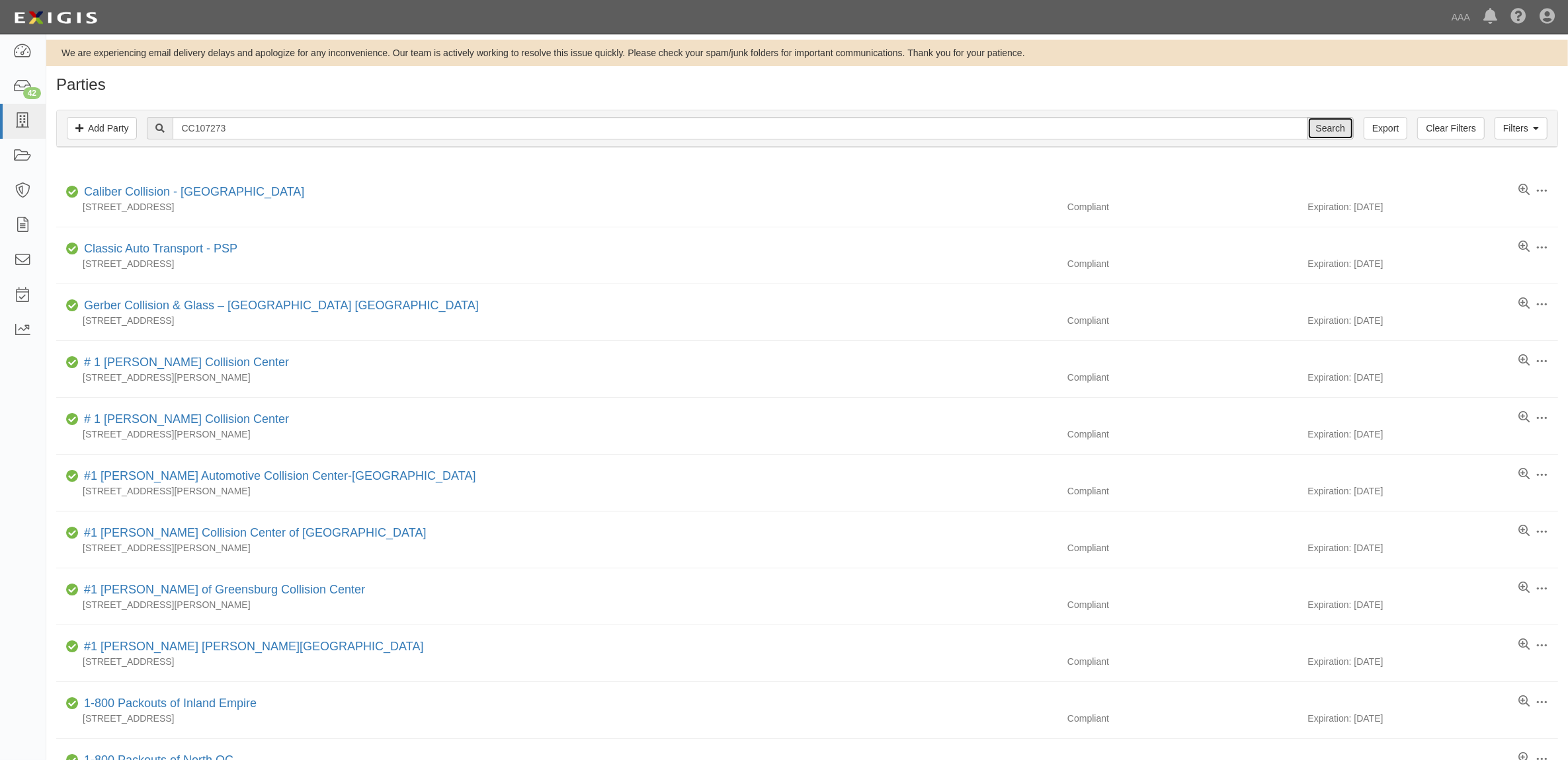
click at [1314, 132] on input "Search" at bounding box center [1330, 128] width 46 height 22
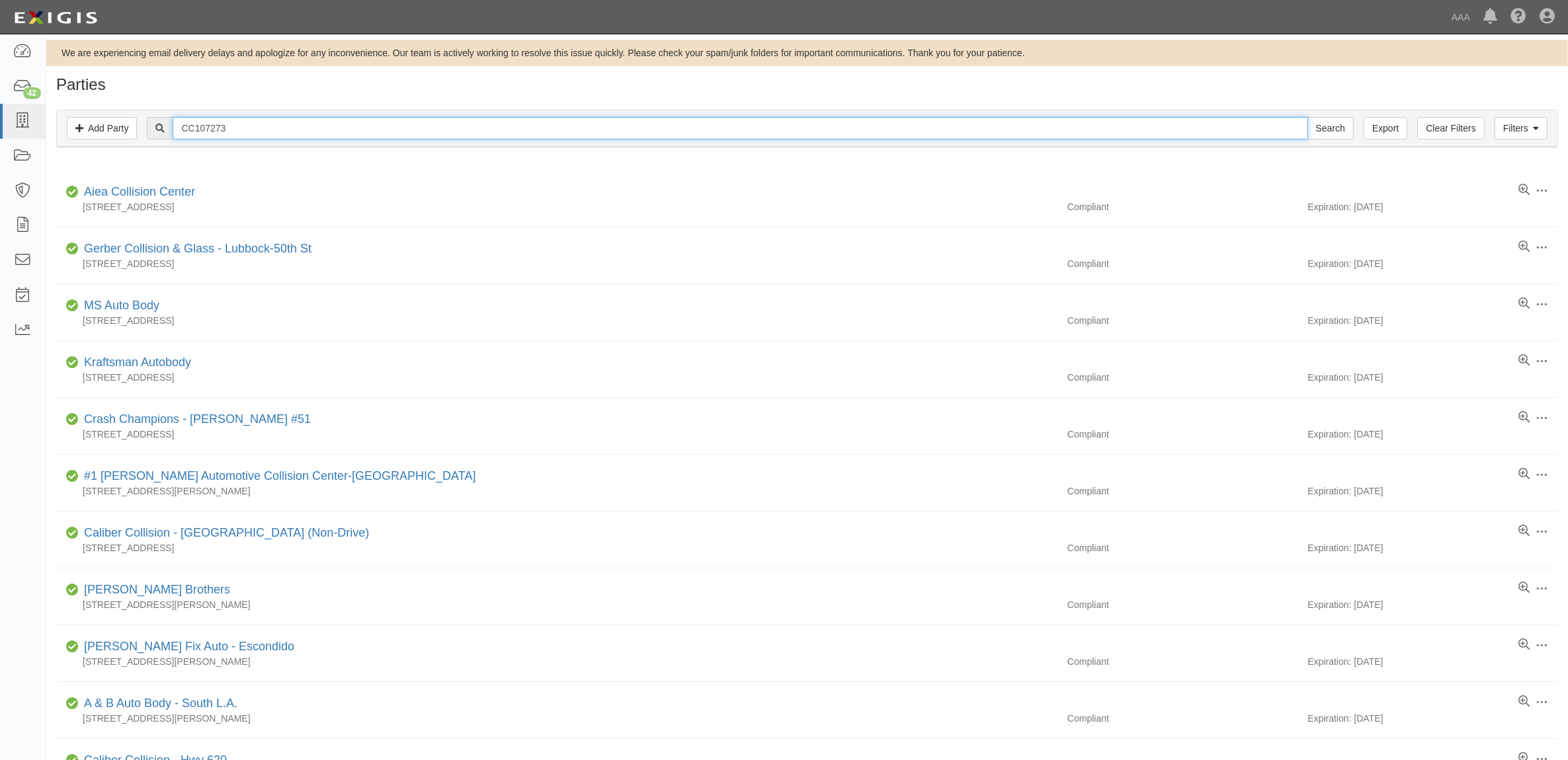
click at [532, 134] on input "CC107273" at bounding box center [740, 128] width 1135 height 22
paste input "CC183653"
click at [663, 126] on input "CC107273CC183653" at bounding box center [740, 128] width 1135 height 22
paste input "text"
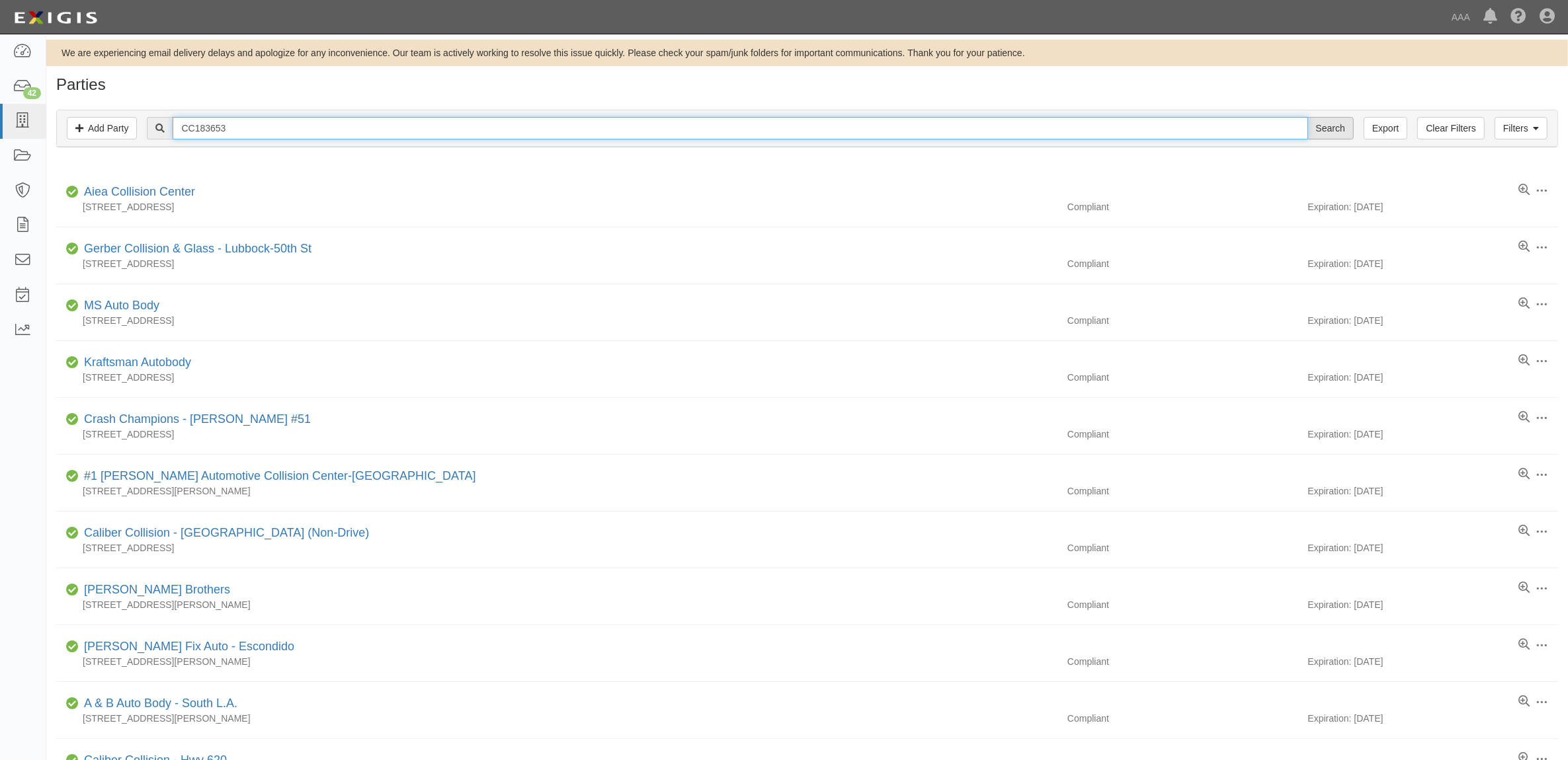
type input "CC183653"
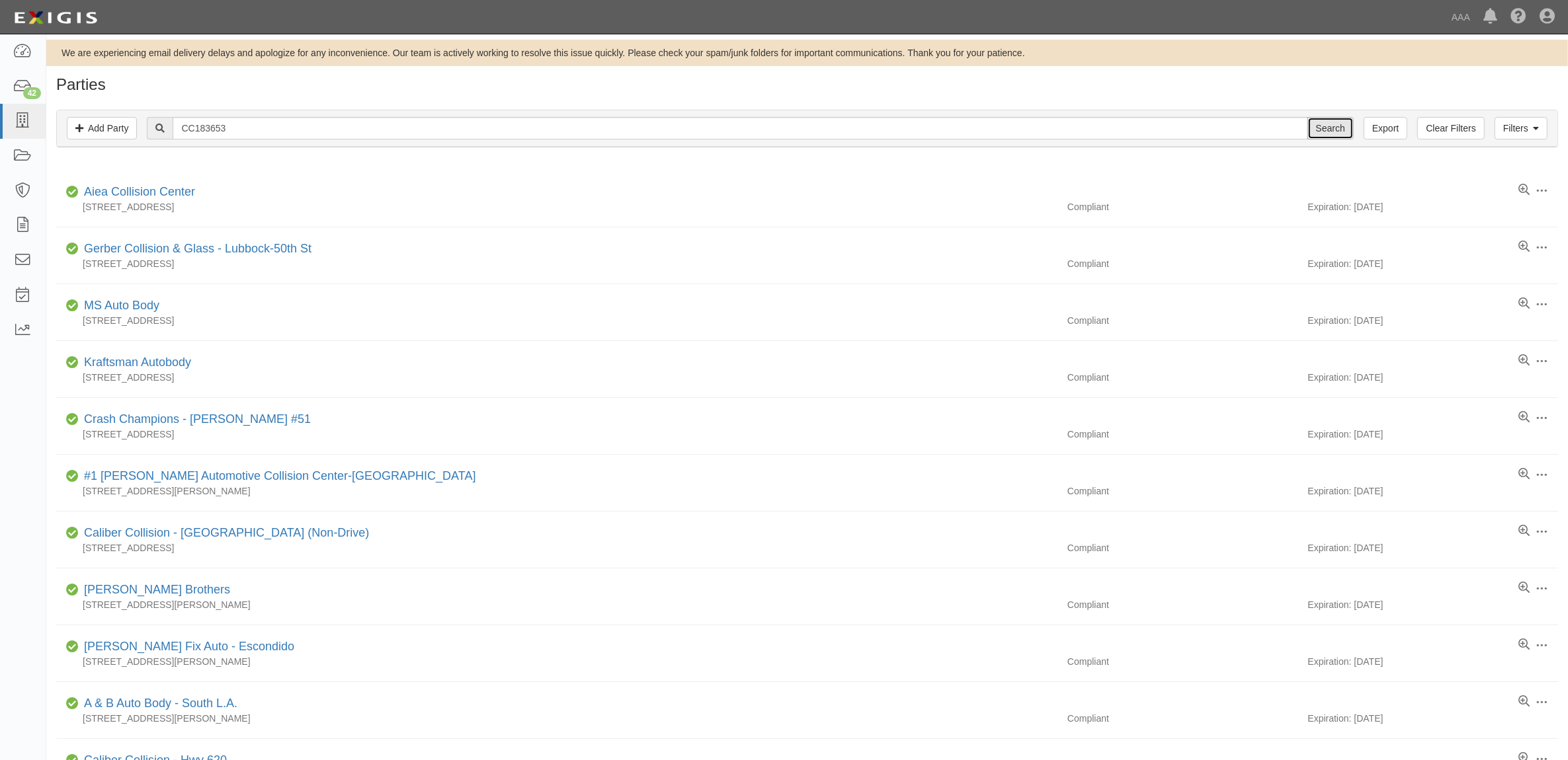
click at [1345, 127] on input "Search" at bounding box center [1330, 128] width 46 height 22
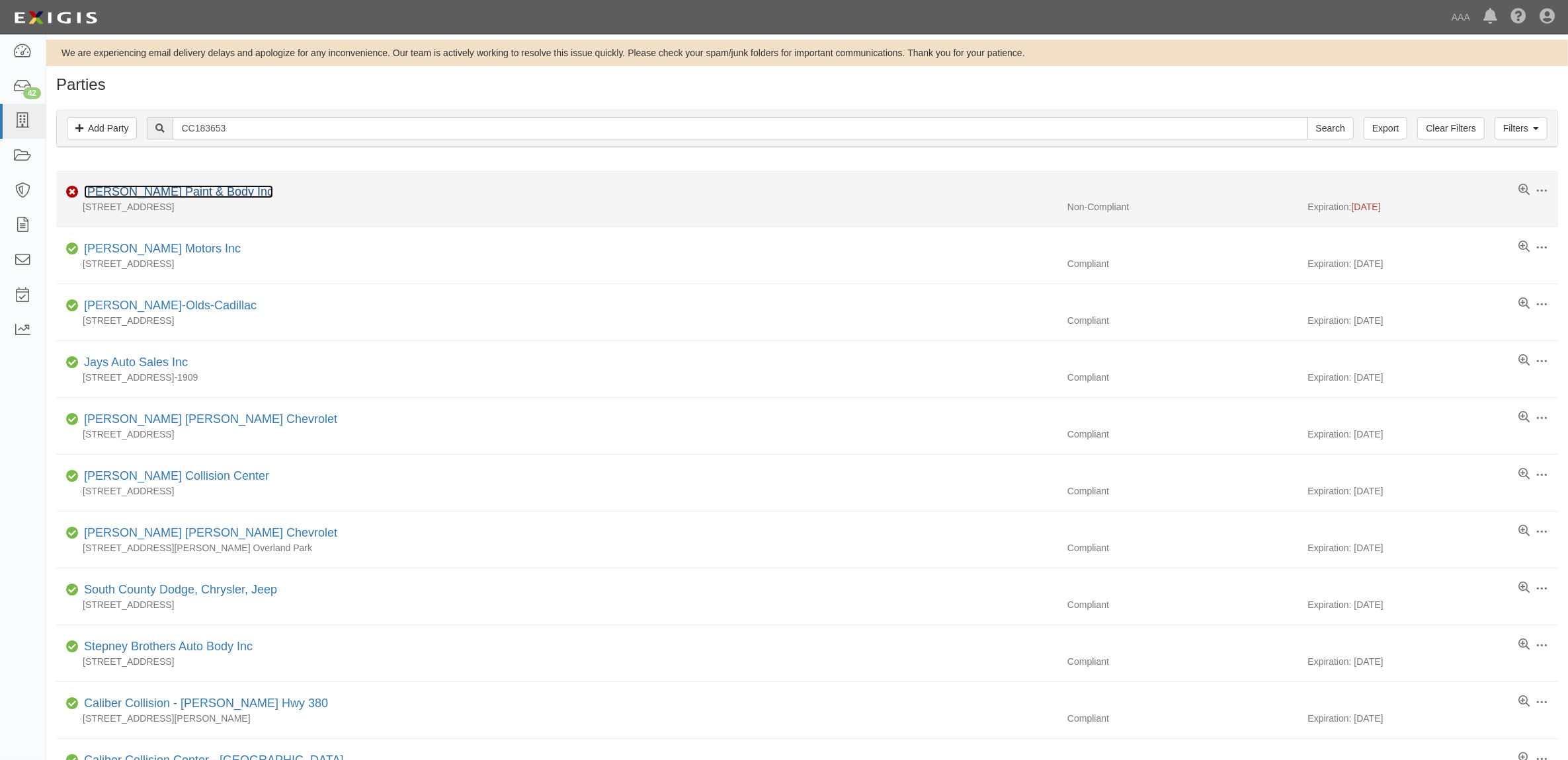
click at [197, 193] on link "[PERSON_NAME] Paint & Body Inc" at bounding box center [179, 191] width 189 height 13
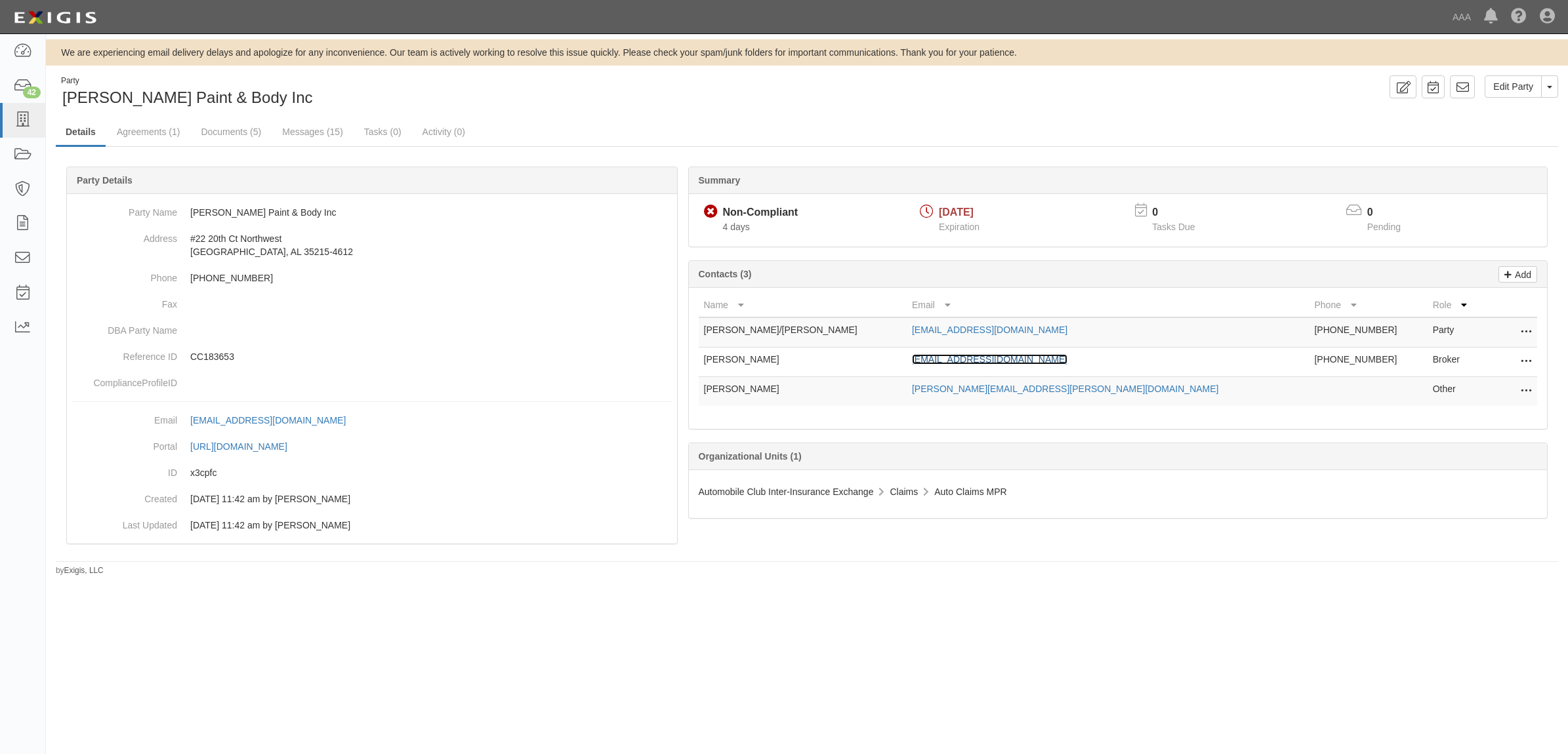
click at [1005, 360] on link "dleemon@byarswright.com" at bounding box center [989, 360] width 155 height 11
drag, startPoint x: 241, startPoint y: 139, endPoint x: 251, endPoint y: 142, distance: 10.4
click at [241, 139] on link "Documents (5)" at bounding box center [230, 133] width 80 height 28
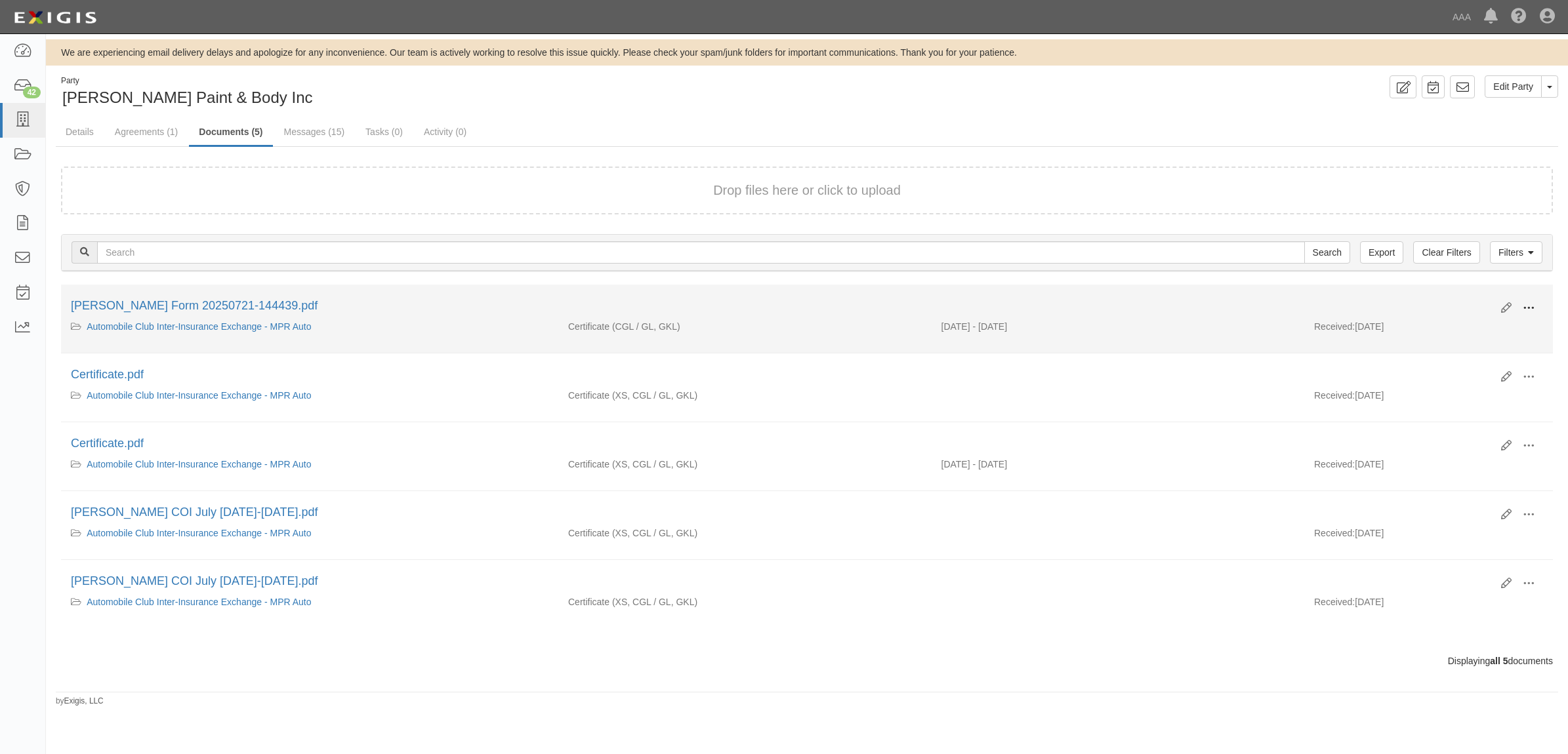
click at [1529, 304] on span at bounding box center [1528, 307] width 12 height 12
click at [1499, 319] on link "View" at bounding box center [1464, 327] width 104 height 24
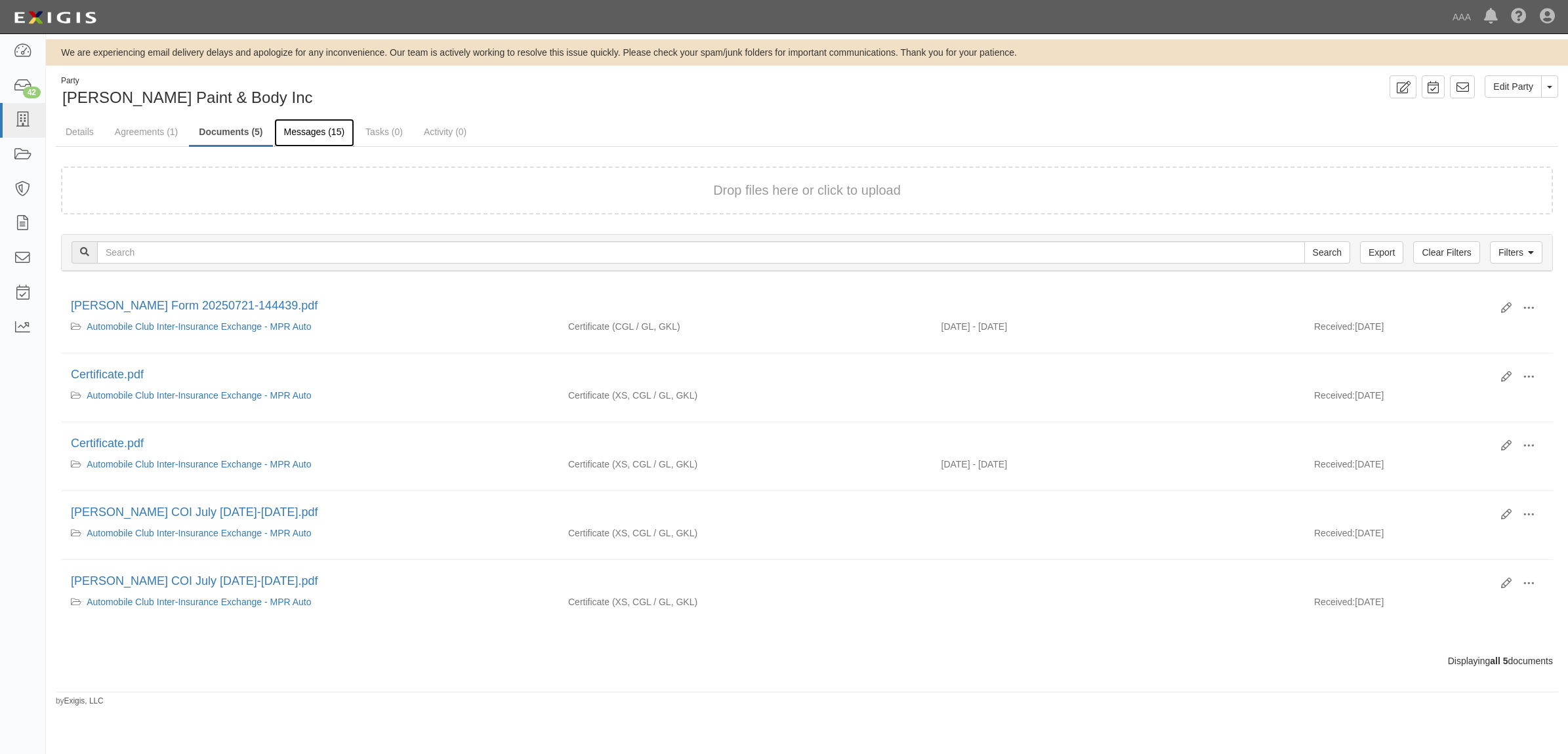
click at [328, 137] on link "Messages (15)" at bounding box center [314, 133] width 81 height 28
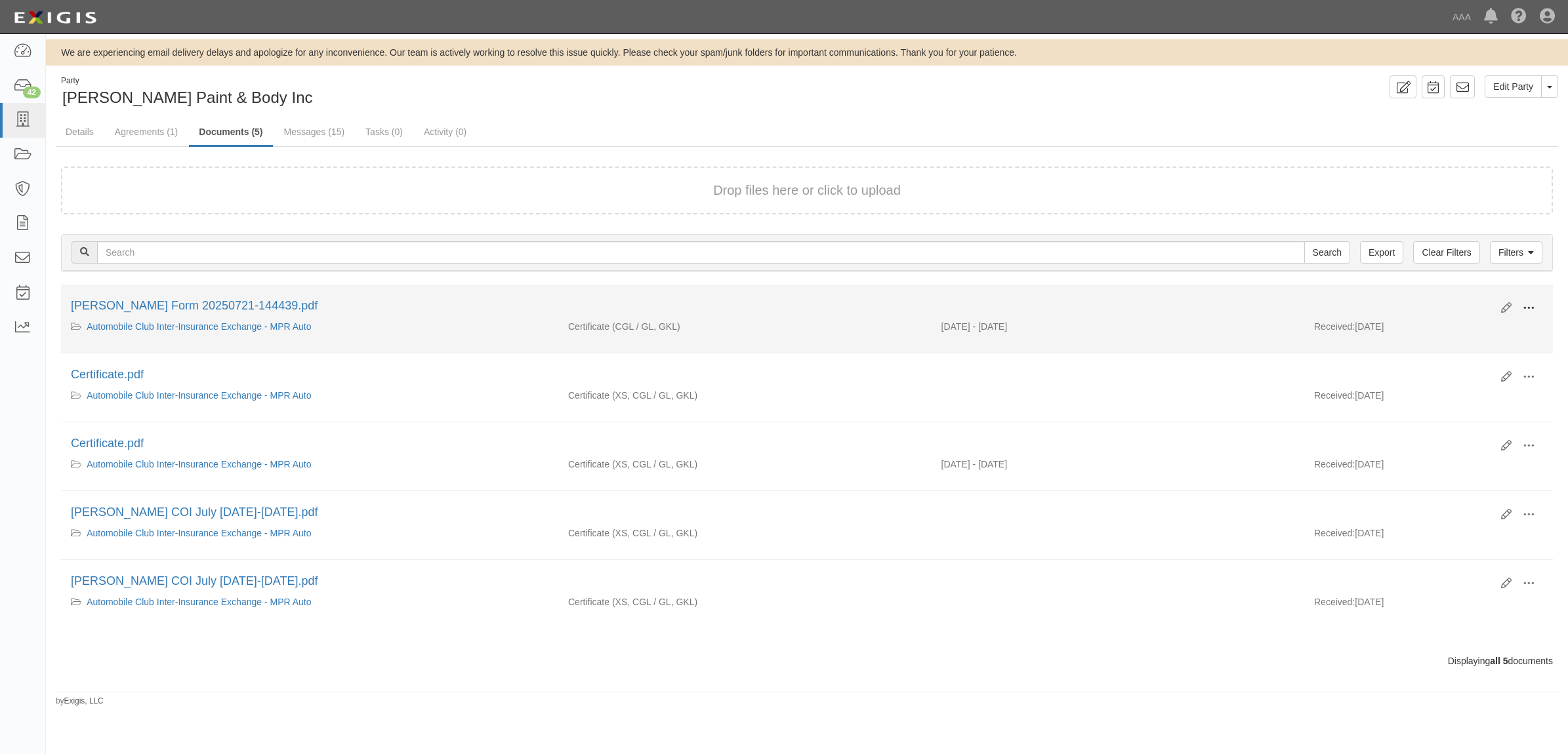
click at [1533, 308] on button at bounding box center [1528, 308] width 29 height 22
click at [1441, 325] on link "View" at bounding box center [1464, 327] width 104 height 24
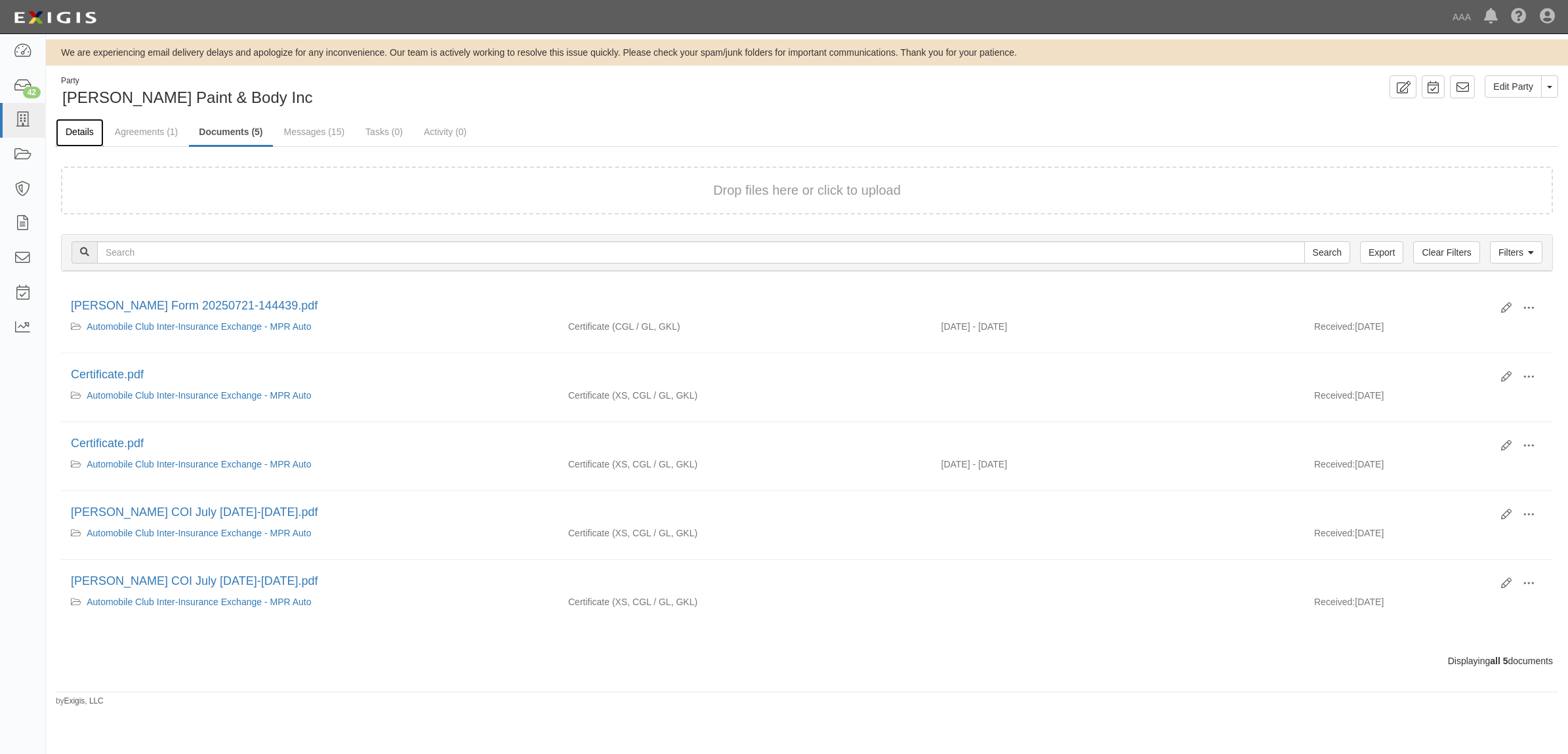
click at [75, 142] on link "Details" at bounding box center [80, 133] width 48 height 28
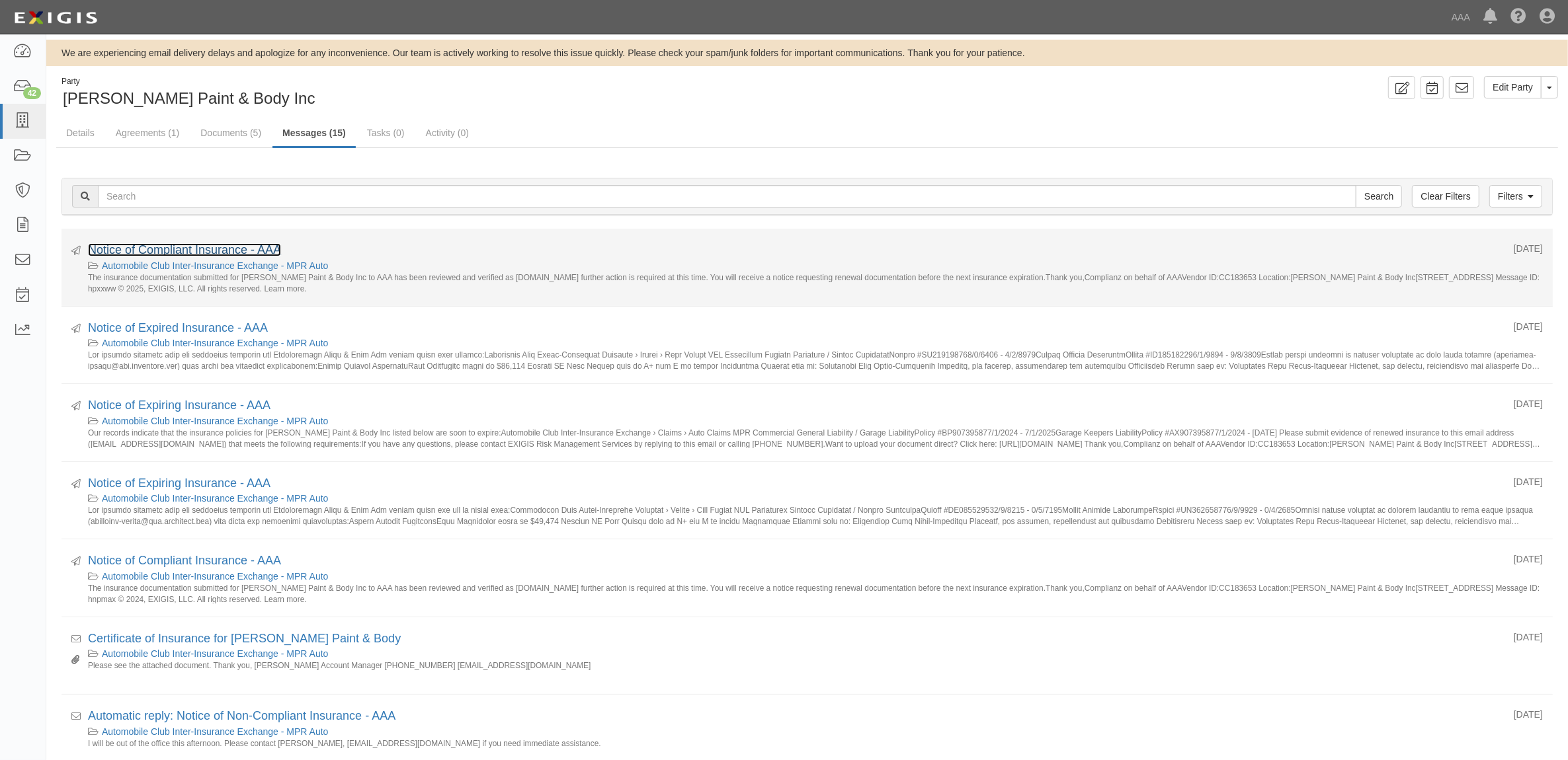
click at [215, 249] on link "Notice of Compliant Insurance - AAA" at bounding box center [184, 249] width 193 height 13
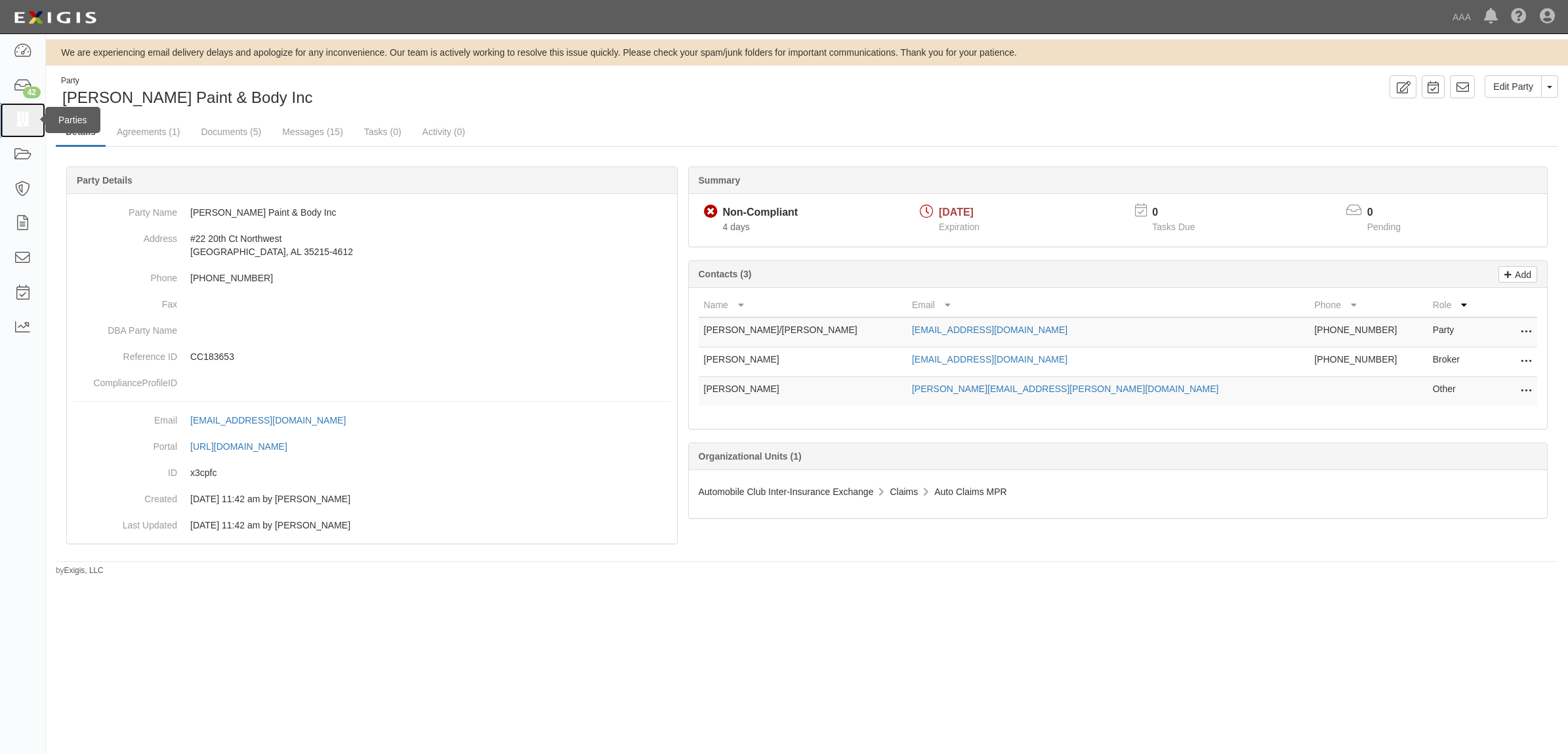
click at [33, 113] on link at bounding box center [22, 120] width 45 height 35
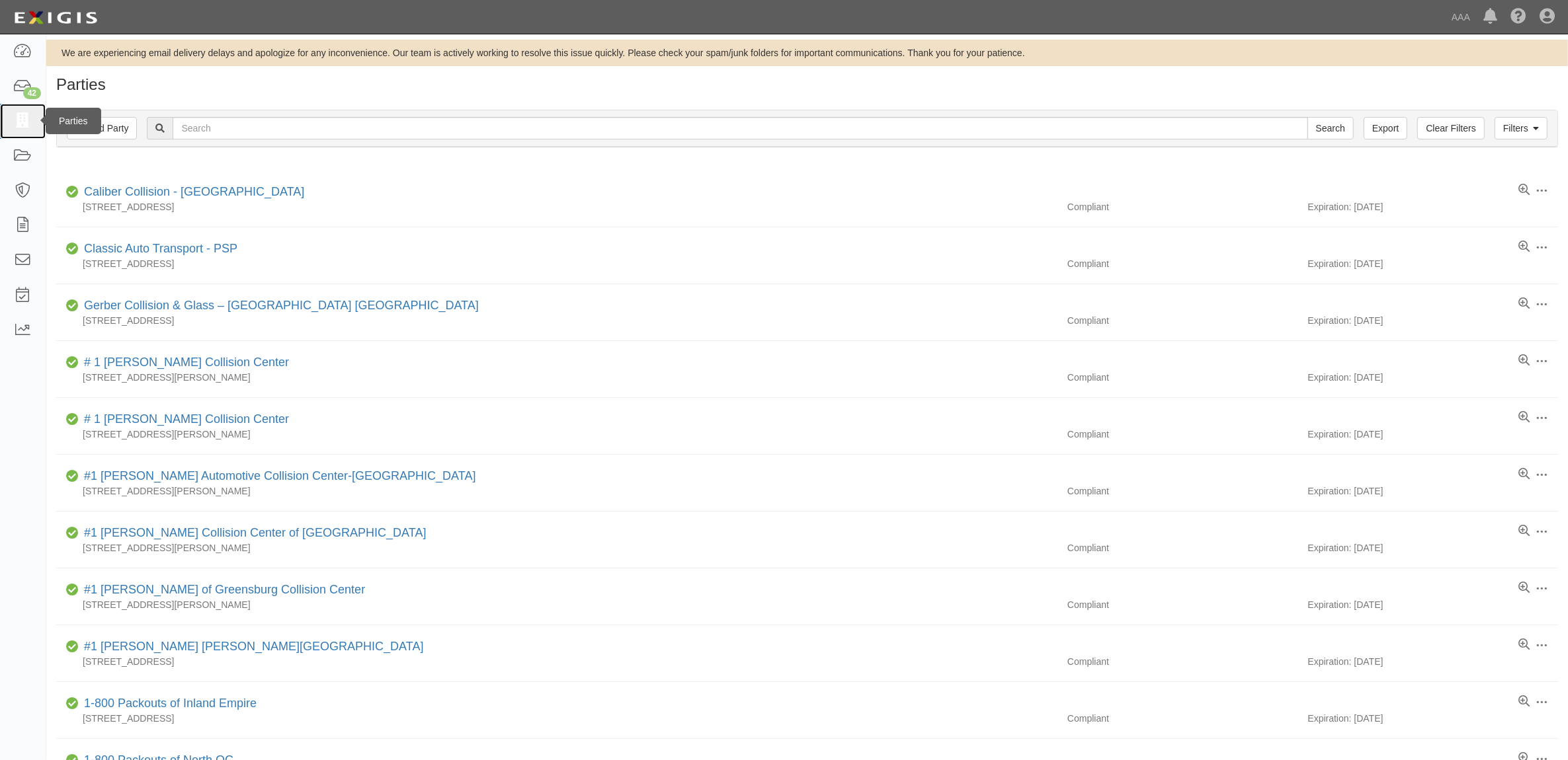
click at [24, 118] on icon at bounding box center [22, 121] width 19 height 15
